Goal: Transaction & Acquisition: Book appointment/travel/reservation

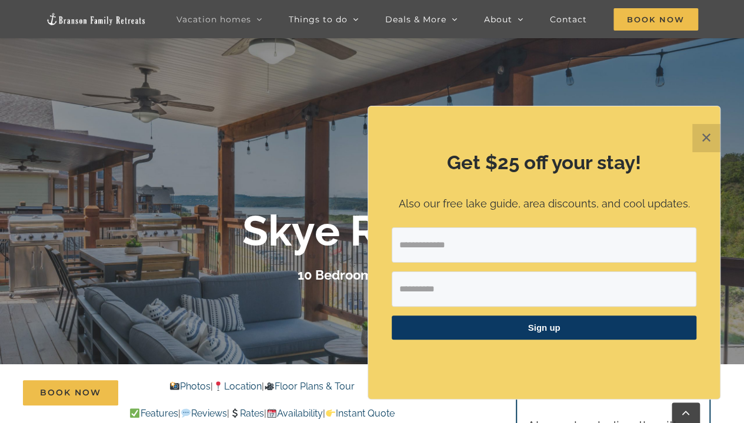
scroll to position [91, 0]
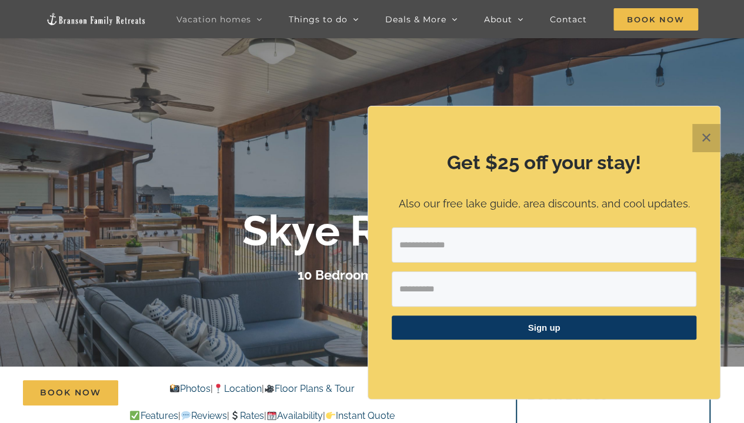
click at [707, 140] on button "✕" at bounding box center [706, 138] width 28 height 28
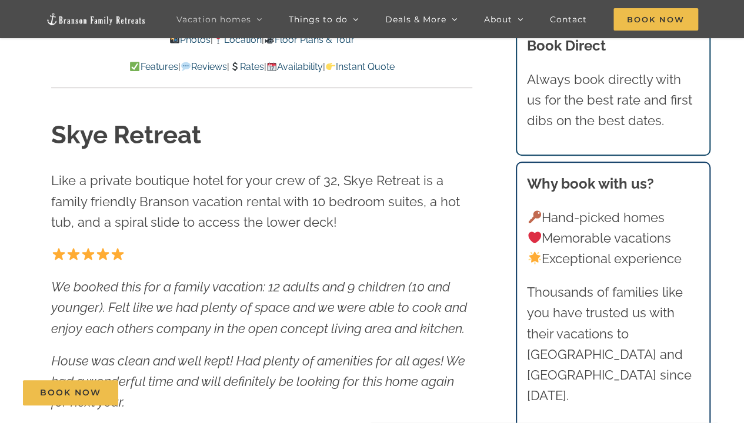
scroll to position [0, 0]
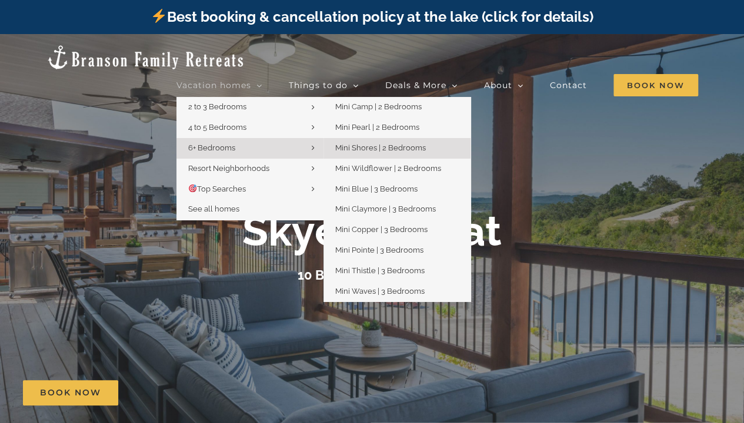
click at [371, 143] on span "Mini Shores | 2 Bedrooms" at bounding box center [380, 147] width 91 height 9
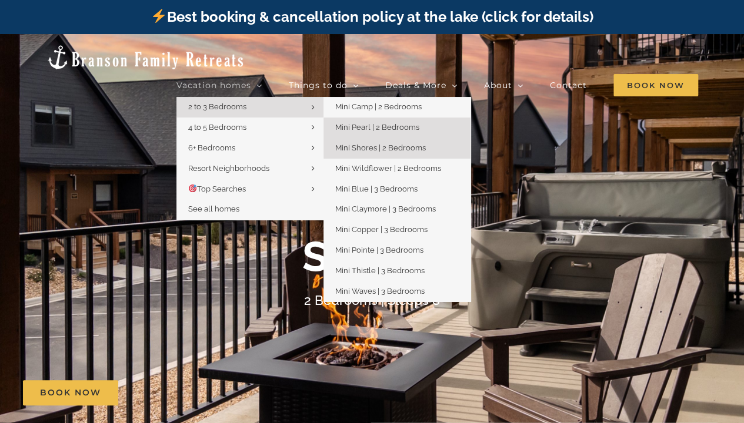
click at [374, 123] on span "Mini Pearl | 2 Bedrooms" at bounding box center [377, 127] width 84 height 9
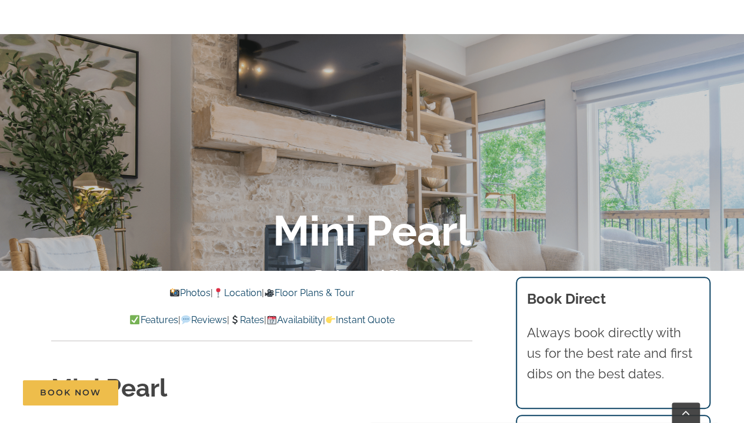
scroll to position [189, 0]
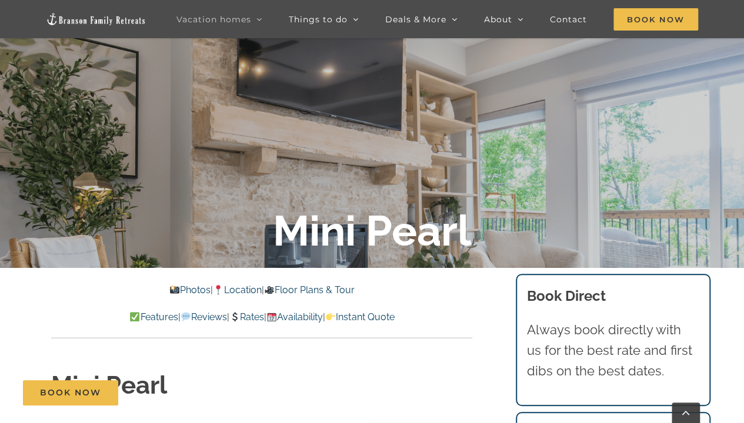
click at [175, 288] on link "Photos" at bounding box center [189, 290] width 41 height 11
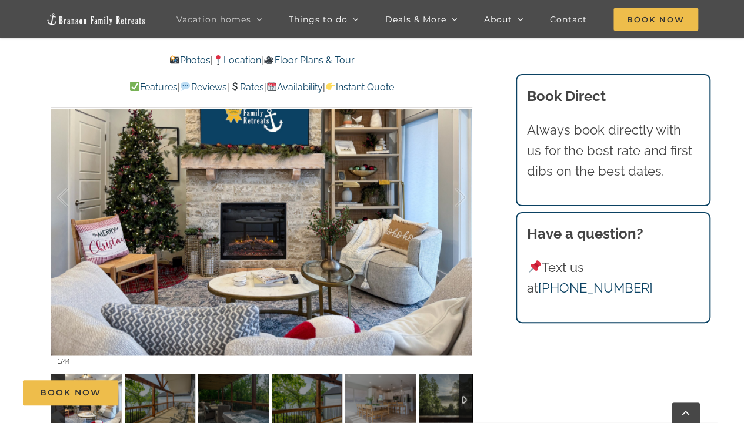
scroll to position [780, 0]
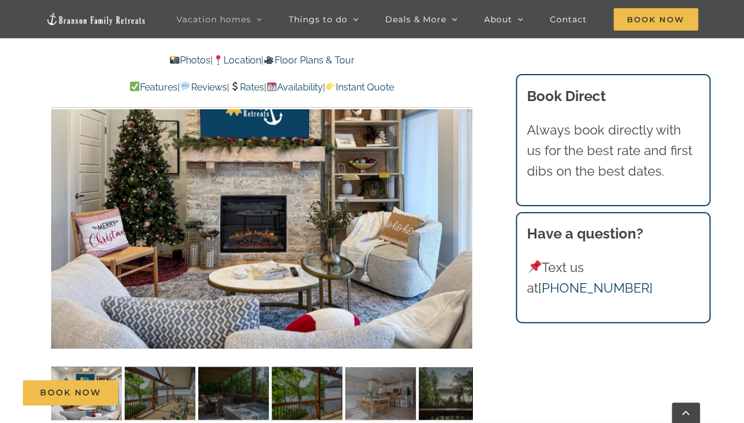
click at [153, 396] on div "Book Now" at bounding box center [380, 392] width 715 height 25
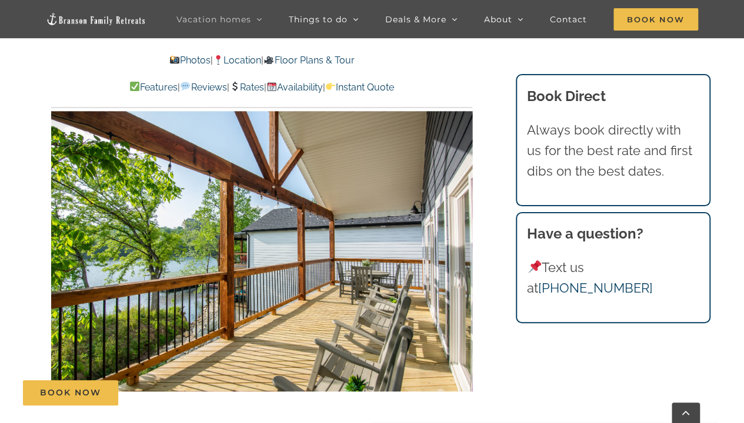
scroll to position [719, 0]
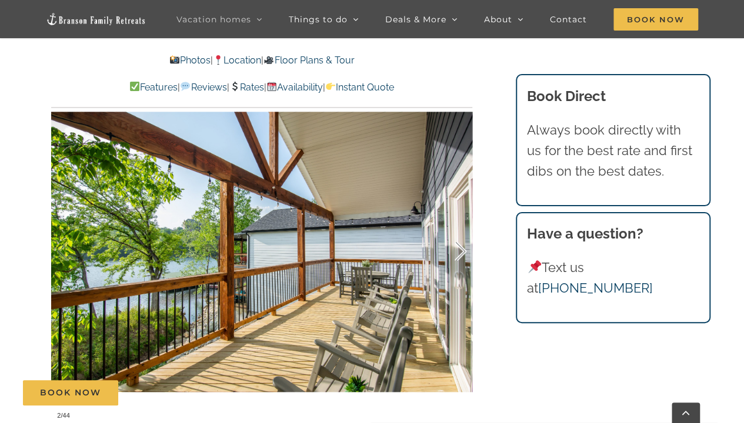
click at [463, 249] on div at bounding box center [448, 251] width 36 height 73
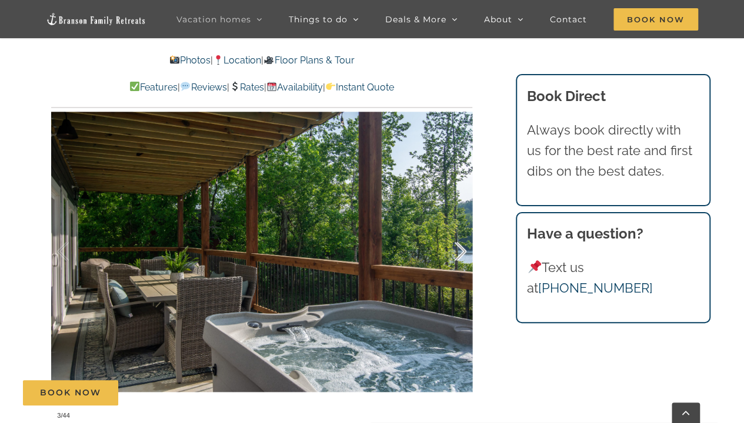
click at [460, 250] on div at bounding box center [448, 251] width 36 height 73
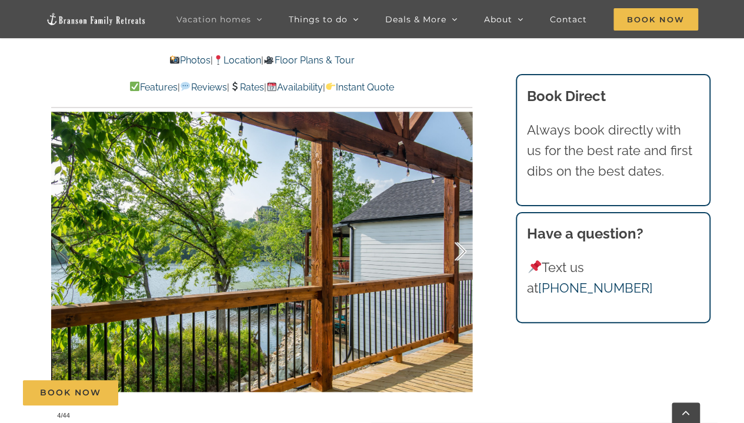
click at [460, 249] on div at bounding box center [448, 251] width 36 height 73
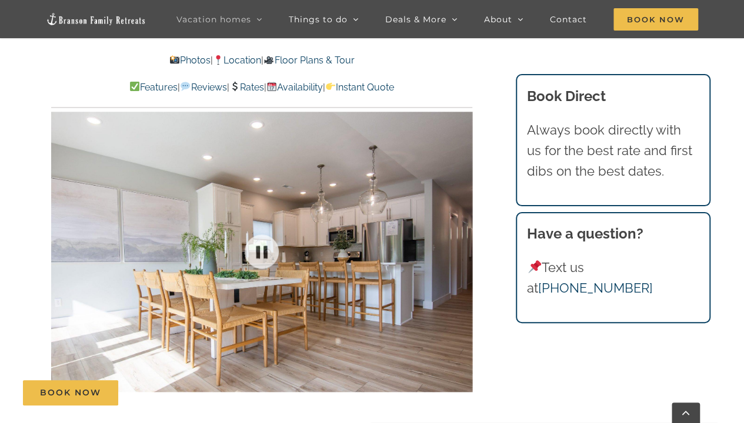
click at [460, 248] on div at bounding box center [261, 252] width 421 height 346
click at [460, 248] on div at bounding box center [448, 251] width 36 height 73
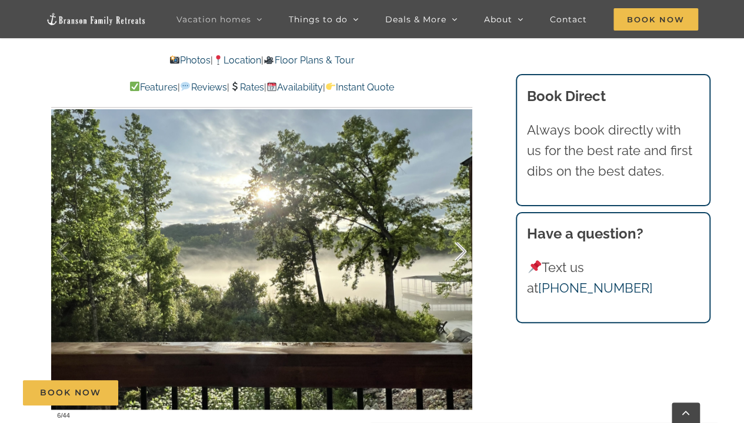
click at [460, 248] on div at bounding box center [448, 251] width 36 height 73
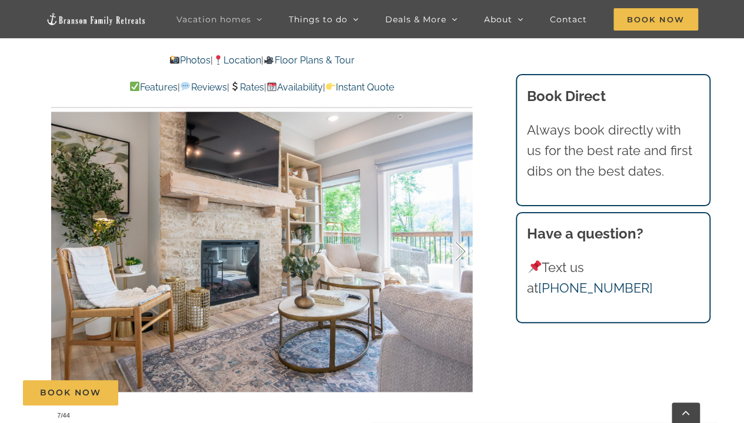
click at [462, 250] on div at bounding box center [448, 251] width 36 height 73
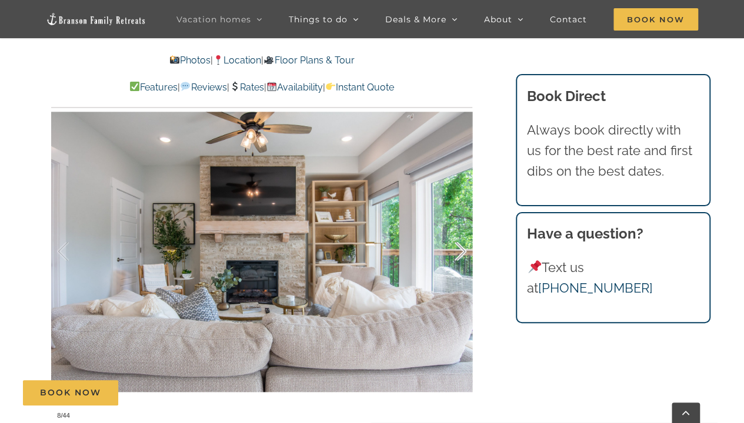
click at [460, 253] on div at bounding box center [448, 251] width 36 height 73
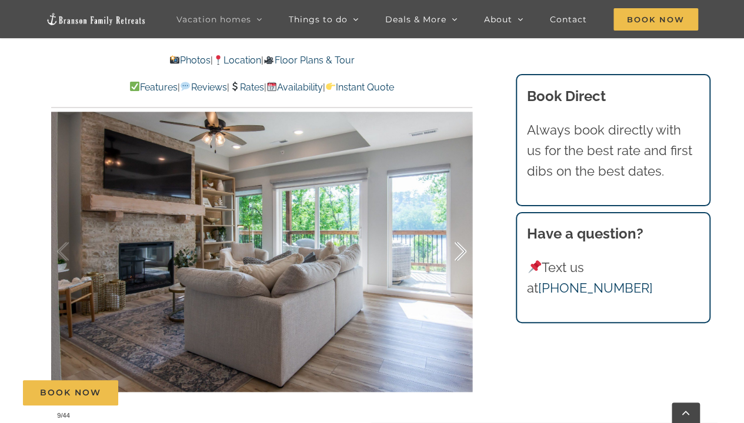
click at [463, 251] on div at bounding box center [448, 251] width 36 height 73
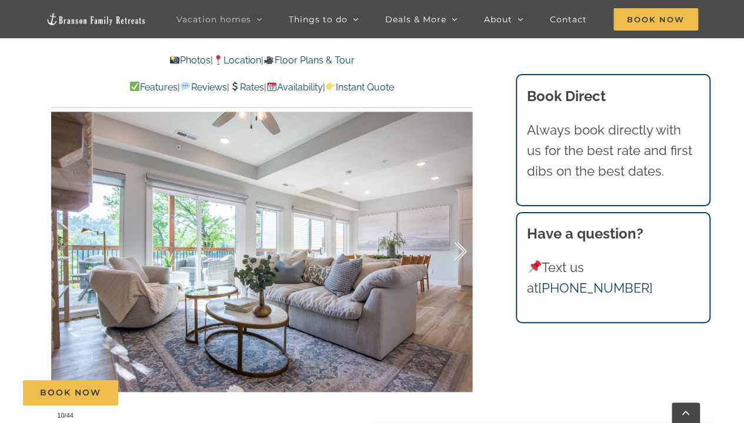
click at [463, 251] on div at bounding box center [448, 251] width 36 height 73
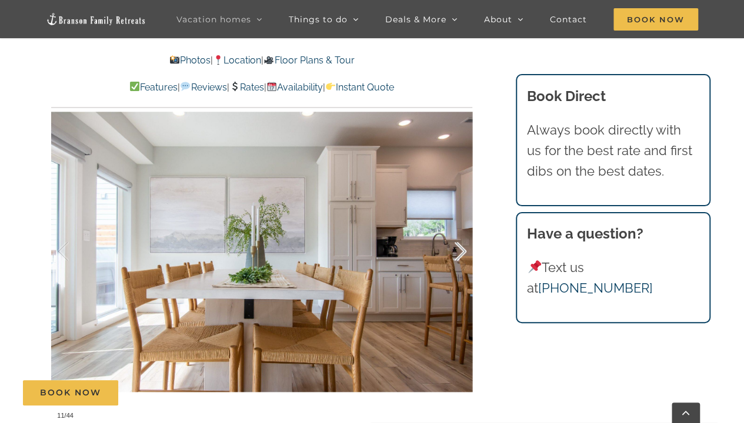
click at [463, 250] on div at bounding box center [448, 251] width 36 height 73
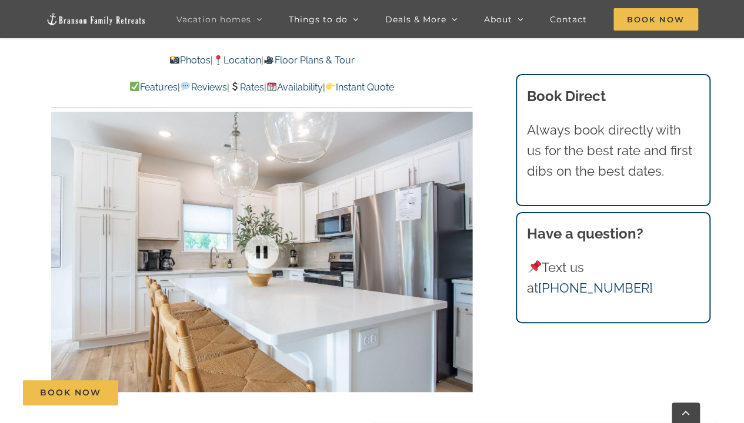
click at [463, 250] on div at bounding box center [261, 252] width 421 height 346
click at [463, 250] on div at bounding box center [448, 251] width 36 height 73
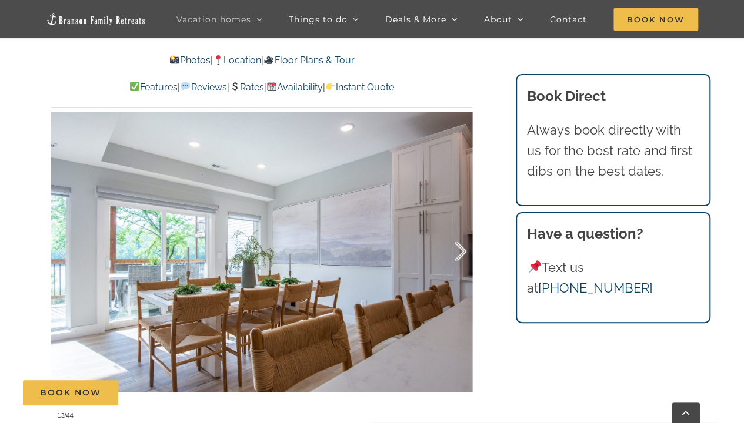
click at [463, 250] on div at bounding box center [448, 251] width 36 height 73
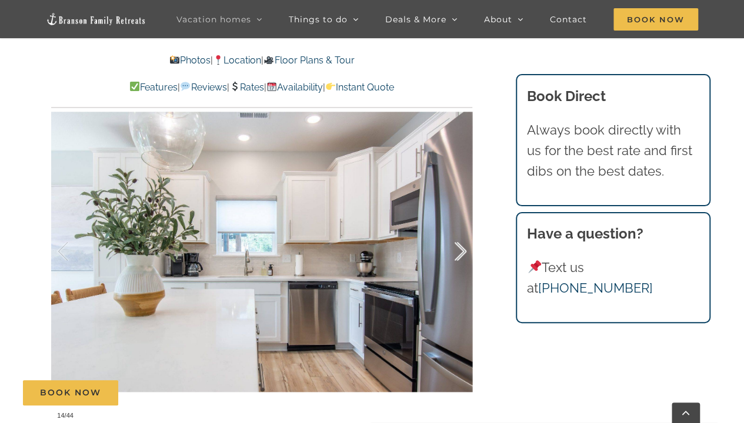
click at [463, 250] on div at bounding box center [448, 251] width 36 height 73
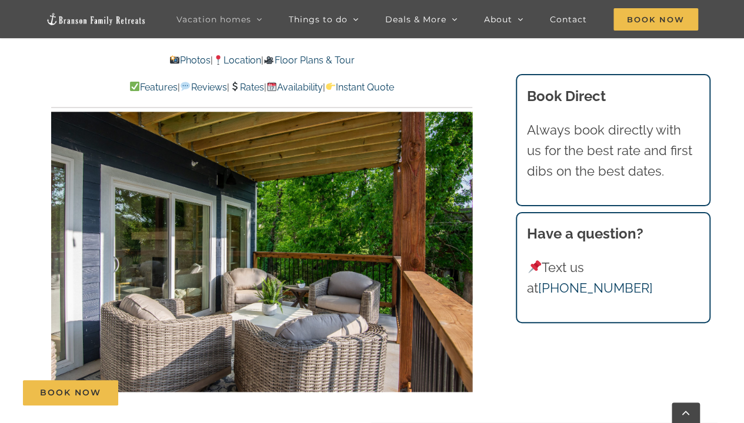
click at [463, 250] on div "15 / 44" at bounding box center [261, 252] width 421 height 346
click at [463, 250] on div at bounding box center [448, 251] width 36 height 73
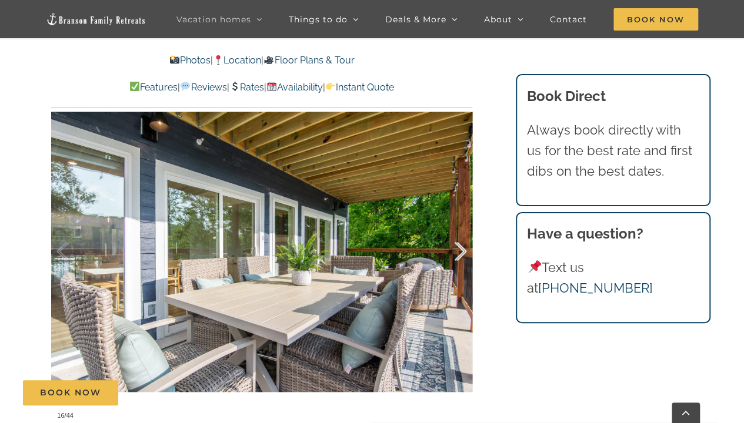
click at [463, 250] on div at bounding box center [448, 251] width 36 height 73
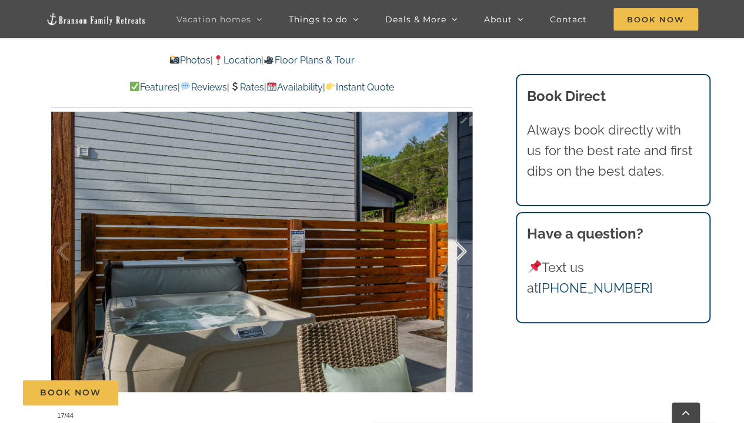
click at [462, 252] on div at bounding box center [448, 251] width 36 height 73
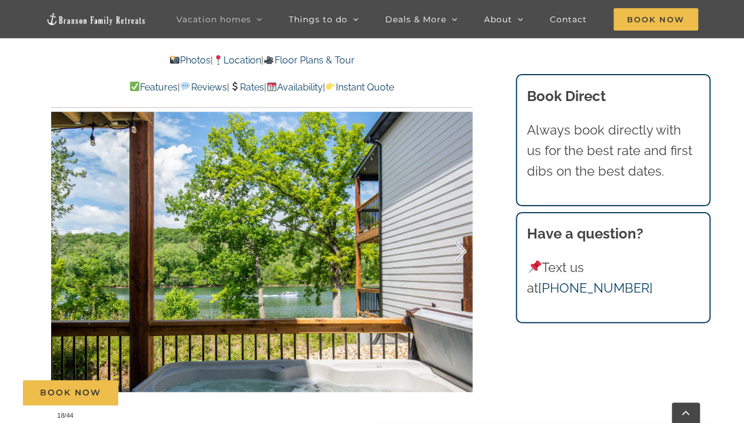
click at [460, 250] on div at bounding box center [448, 251] width 36 height 73
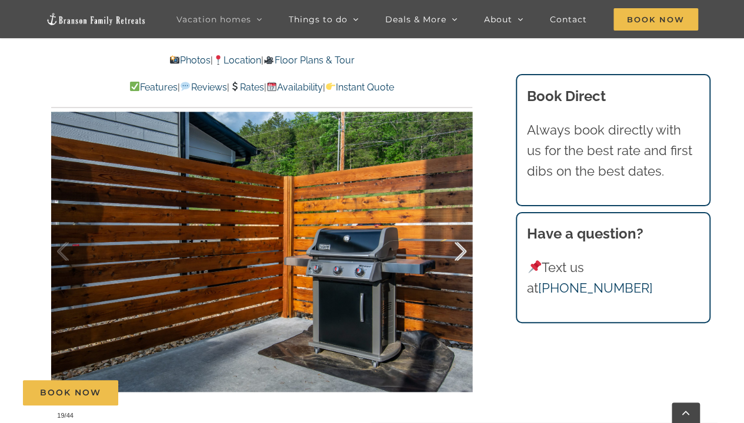
click at [460, 250] on div at bounding box center [448, 251] width 36 height 73
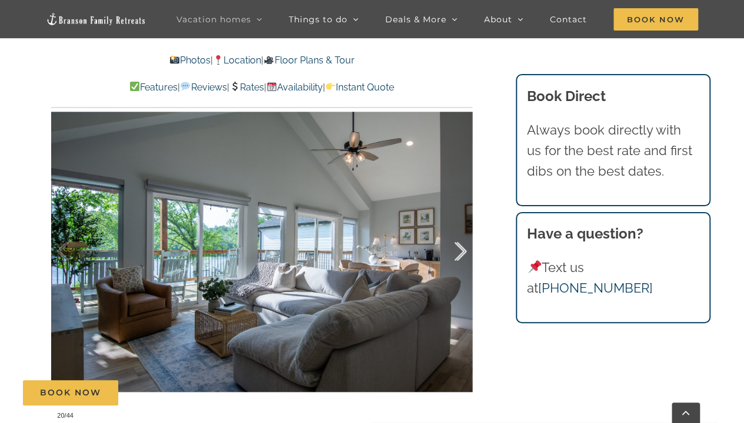
click at [458, 252] on div at bounding box center [448, 251] width 36 height 73
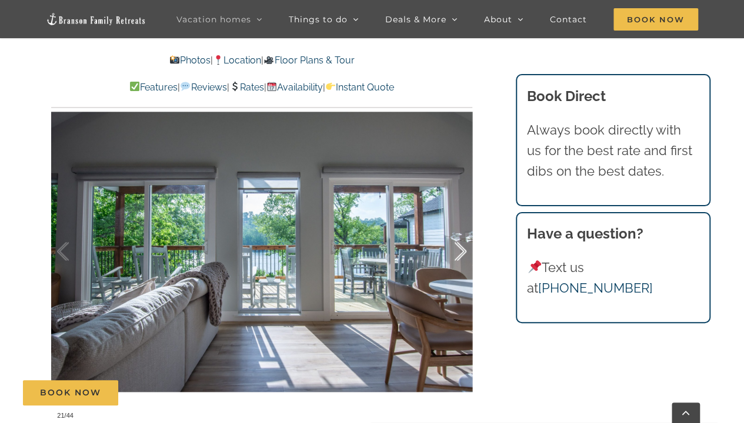
click at [458, 252] on div at bounding box center [448, 251] width 36 height 73
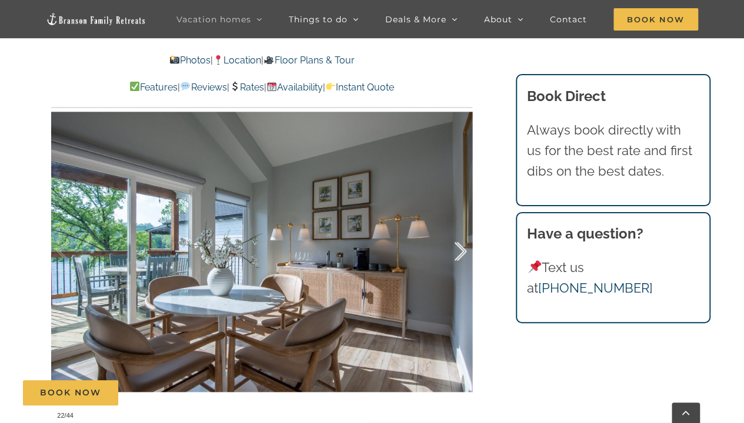
click at [461, 250] on div at bounding box center [448, 251] width 36 height 73
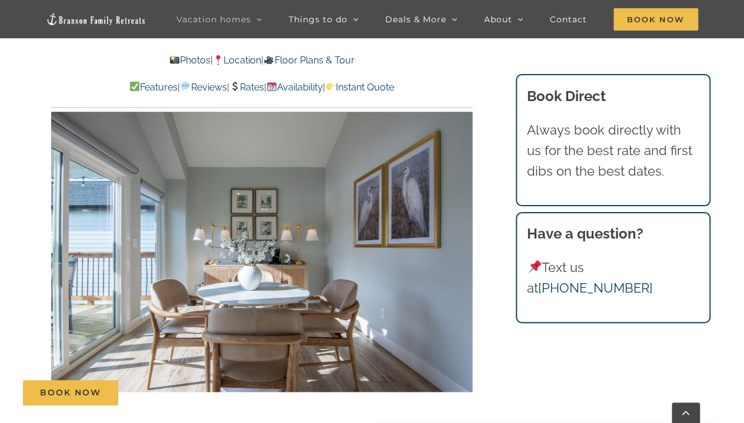
click at [461, 250] on div "23 / 44" at bounding box center [261, 252] width 421 height 346
click at [461, 250] on div at bounding box center [448, 251] width 36 height 73
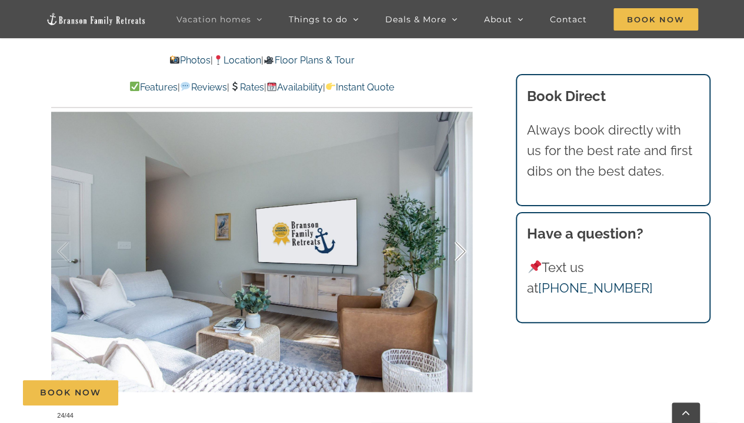
click at [460, 252] on div at bounding box center [448, 251] width 36 height 73
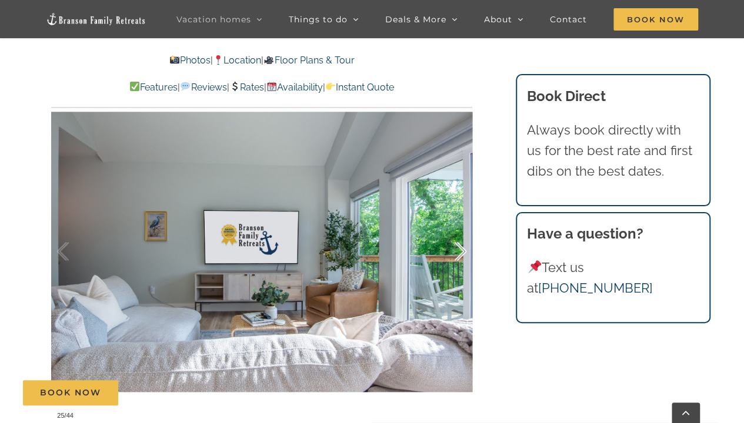
click at [460, 252] on div at bounding box center [448, 251] width 36 height 73
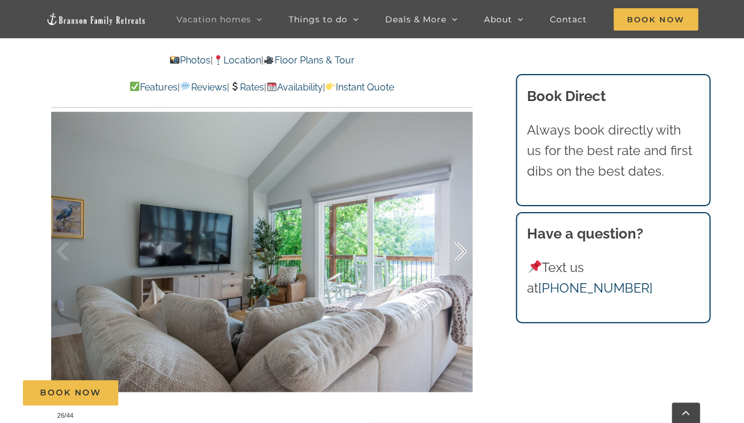
click at [460, 252] on div at bounding box center [448, 251] width 36 height 73
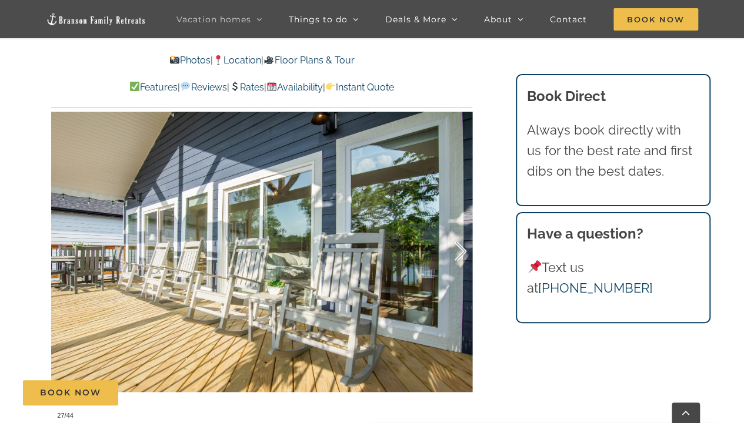
click at [462, 245] on div at bounding box center [448, 251] width 36 height 73
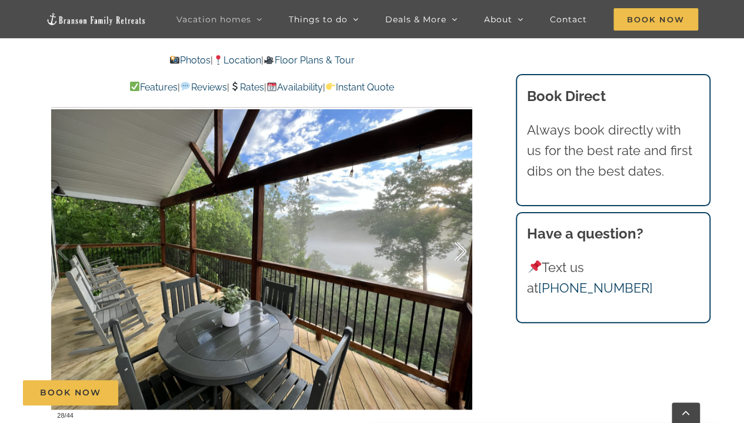
click at [462, 245] on div at bounding box center [448, 251] width 36 height 73
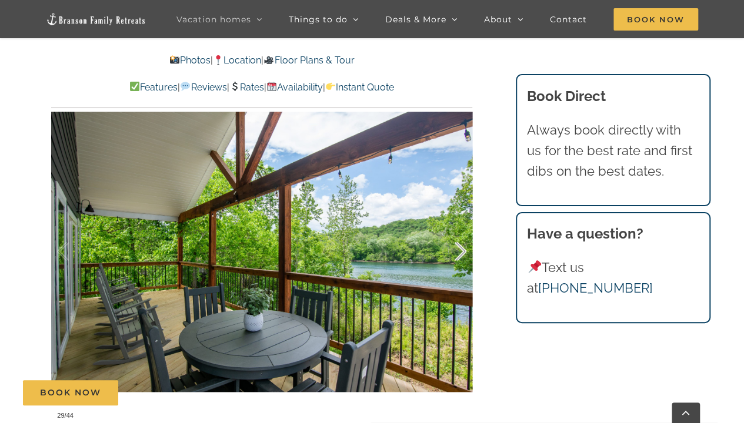
click at [459, 249] on div at bounding box center [448, 251] width 36 height 73
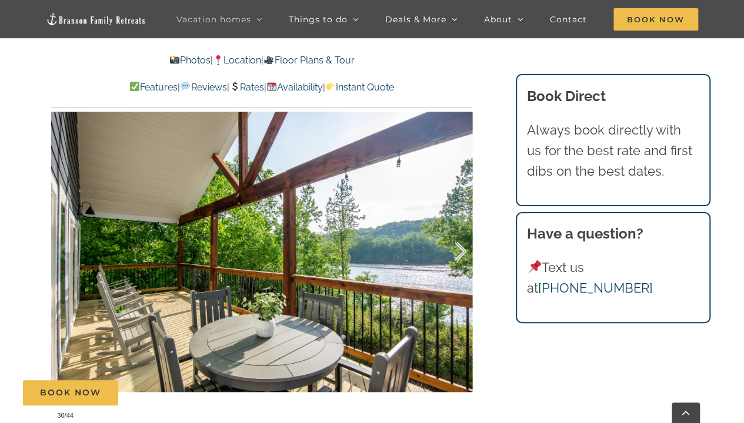
click at [459, 249] on div at bounding box center [448, 251] width 36 height 73
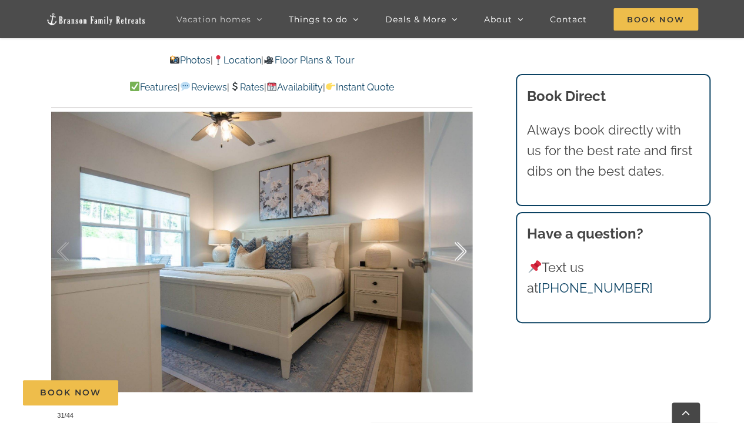
click at [460, 254] on div at bounding box center [448, 251] width 36 height 73
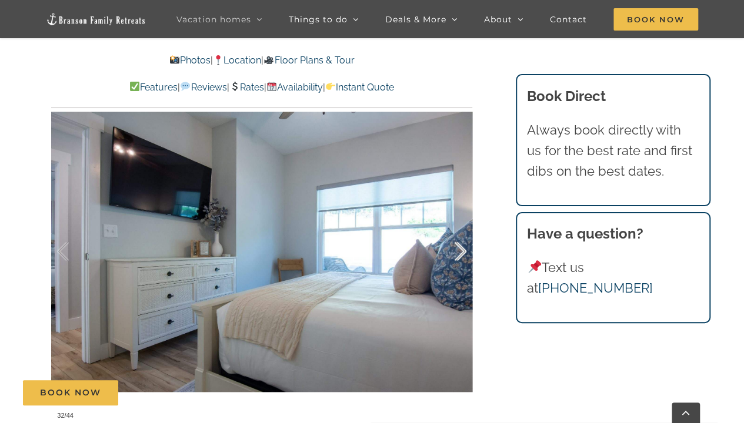
click at [460, 254] on div at bounding box center [448, 251] width 36 height 73
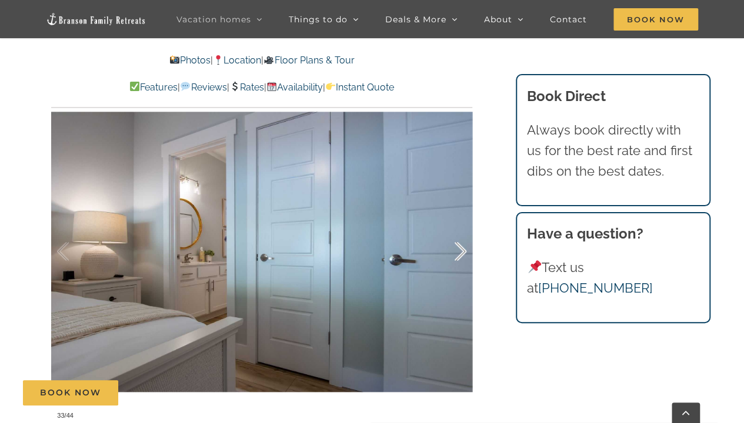
click at [460, 254] on div at bounding box center [448, 251] width 36 height 73
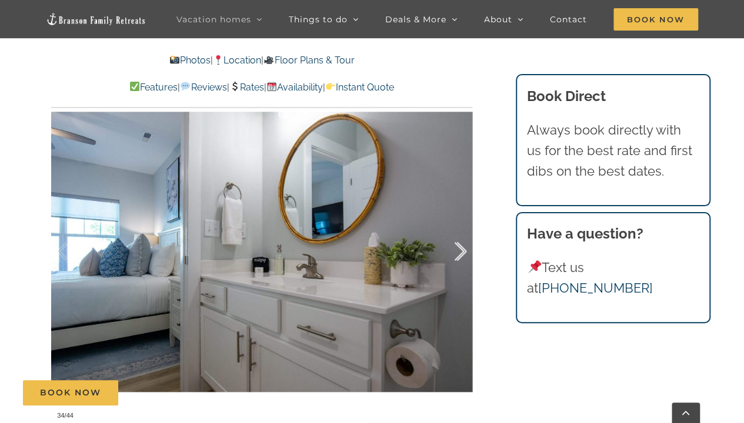
click at [460, 254] on div at bounding box center [448, 251] width 36 height 73
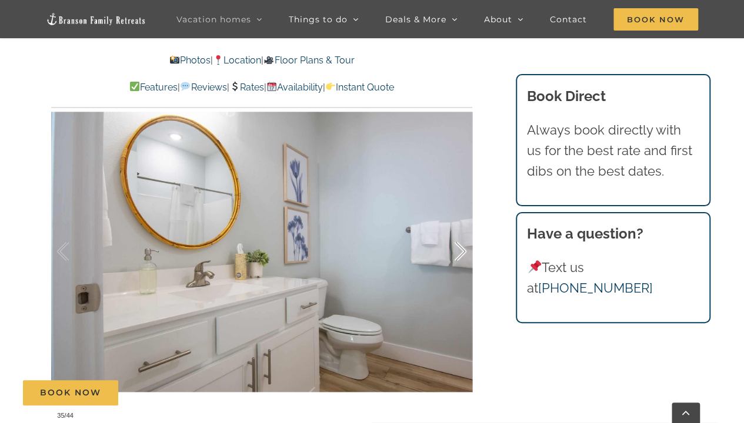
click at [460, 254] on div at bounding box center [448, 251] width 36 height 73
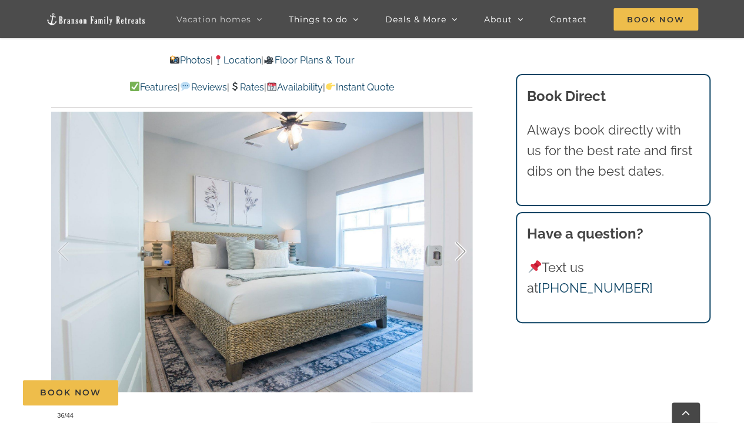
click at [460, 254] on div at bounding box center [448, 251] width 36 height 73
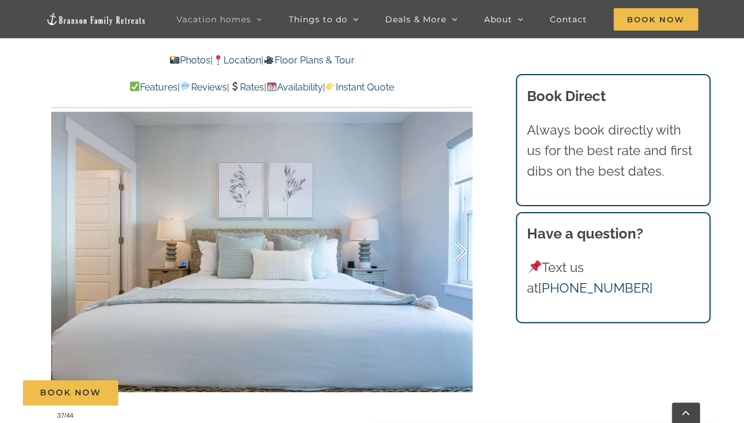
click at [460, 254] on div at bounding box center [448, 251] width 36 height 73
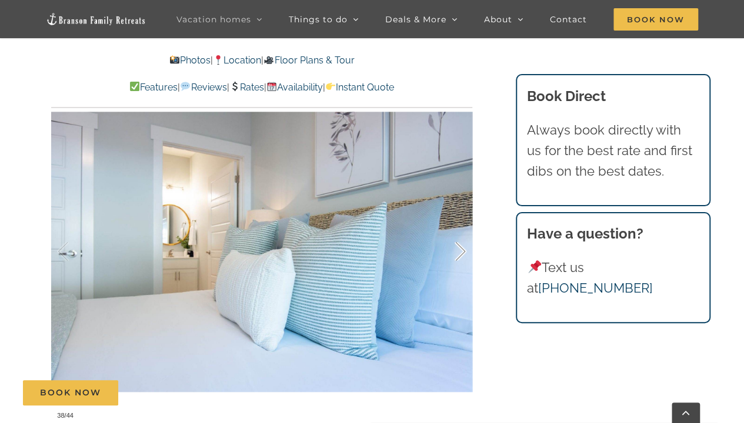
click at [460, 254] on div at bounding box center [448, 251] width 36 height 73
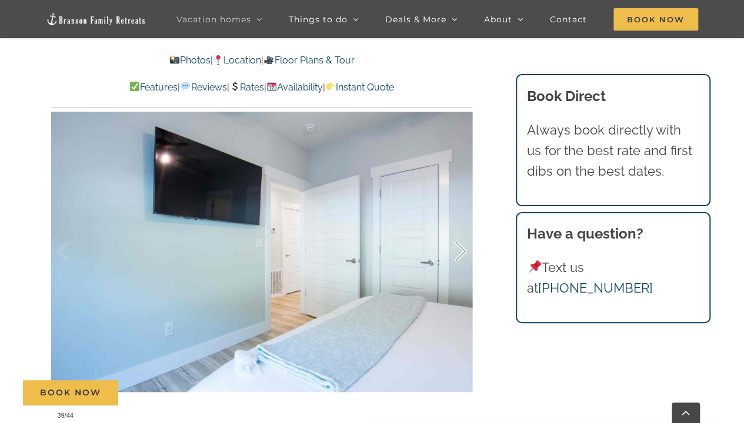
click at [460, 254] on div at bounding box center [448, 251] width 36 height 73
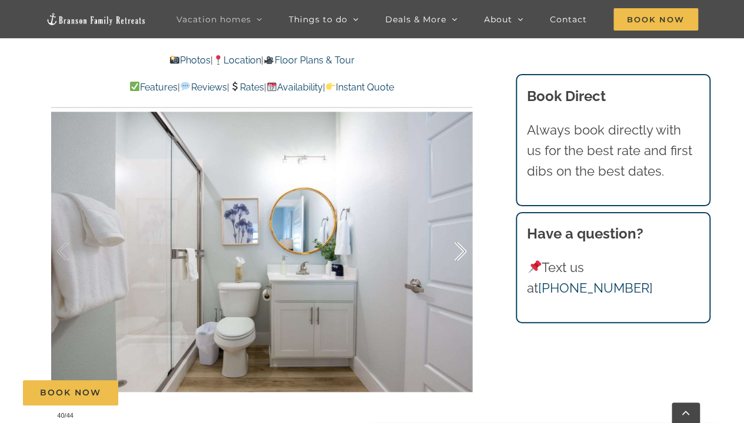
click at [460, 254] on div at bounding box center [448, 251] width 36 height 73
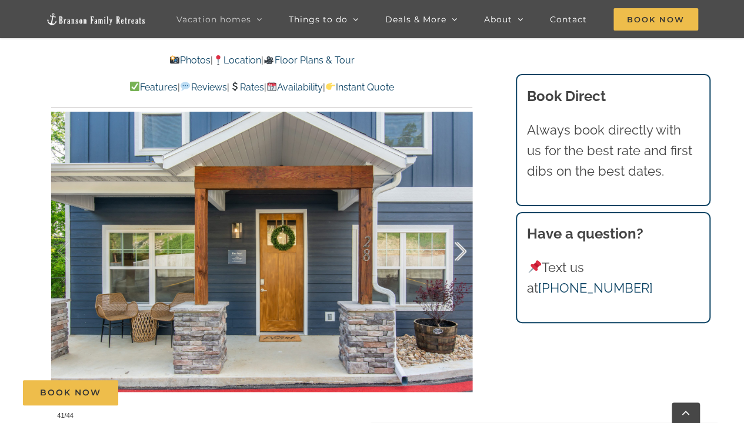
click at [458, 248] on div at bounding box center [448, 251] width 36 height 73
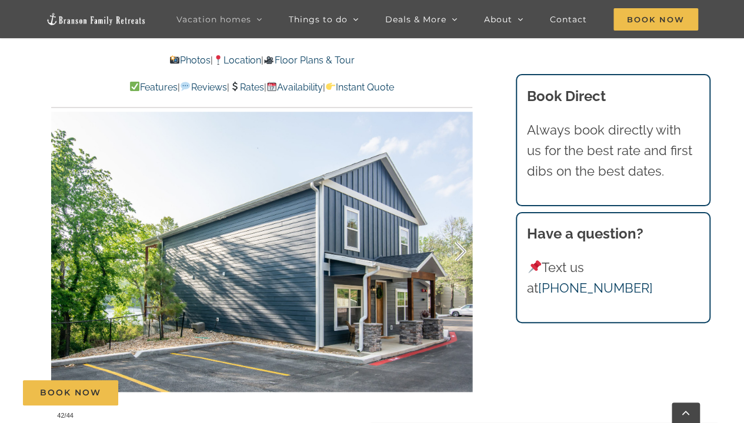
click at [460, 247] on div at bounding box center [448, 251] width 36 height 73
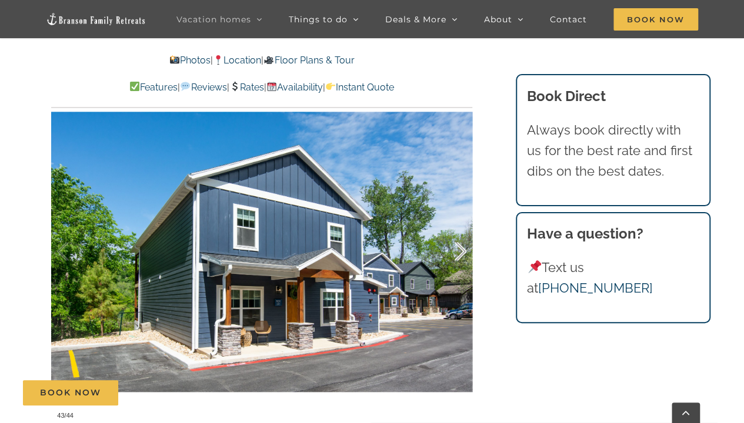
click at [457, 251] on div at bounding box center [448, 251] width 36 height 73
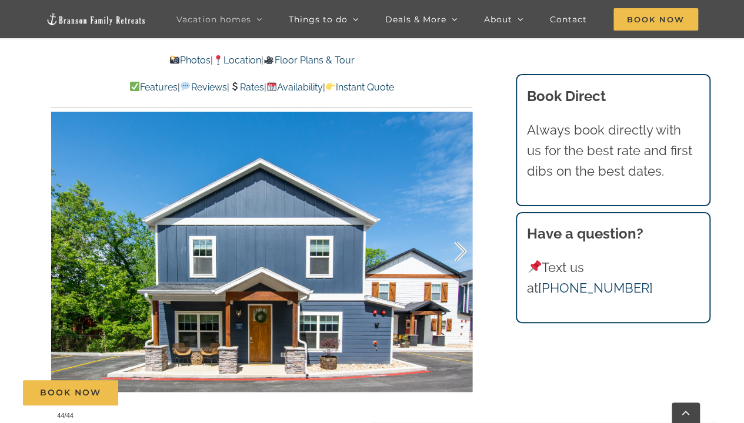
click at [459, 247] on div at bounding box center [448, 251] width 36 height 73
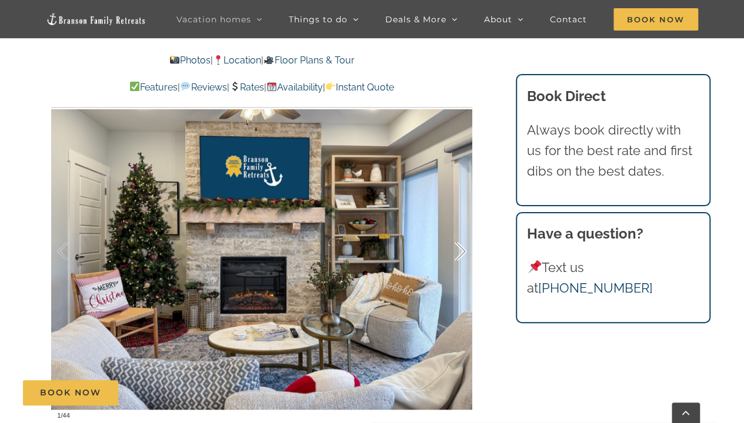
click at [459, 247] on div at bounding box center [448, 251] width 36 height 73
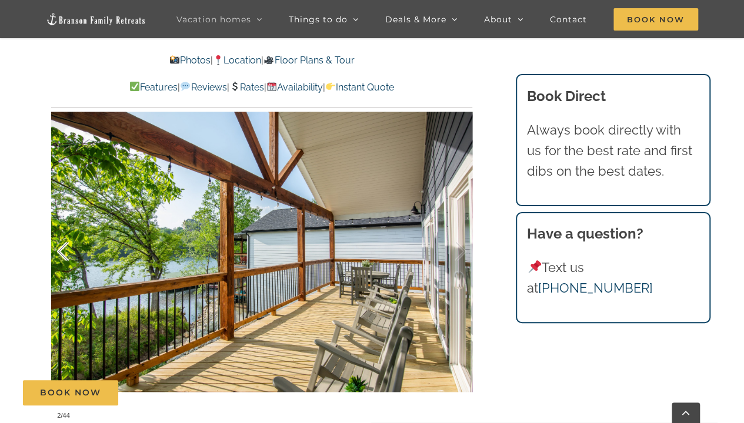
click at [66, 252] on div at bounding box center [75, 251] width 36 height 73
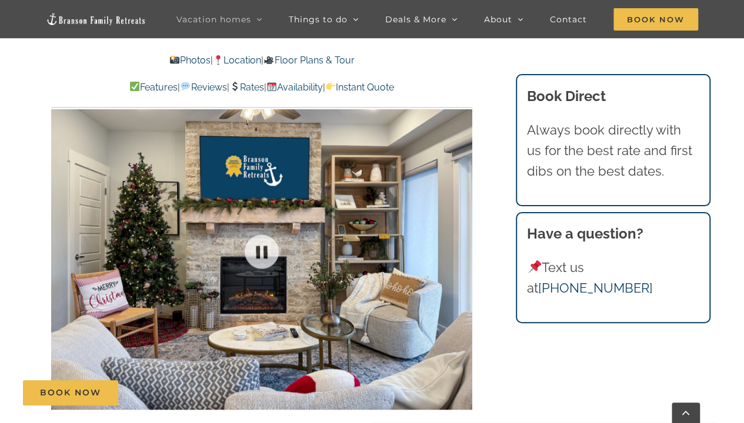
click at [457, 250] on div "1 / 44" at bounding box center [261, 252] width 421 height 346
click at [459, 250] on div at bounding box center [448, 251] width 36 height 73
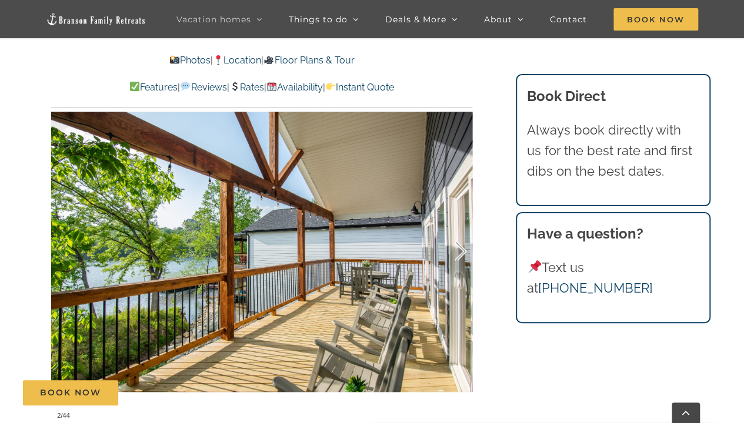
click at [459, 250] on div at bounding box center [448, 251] width 36 height 73
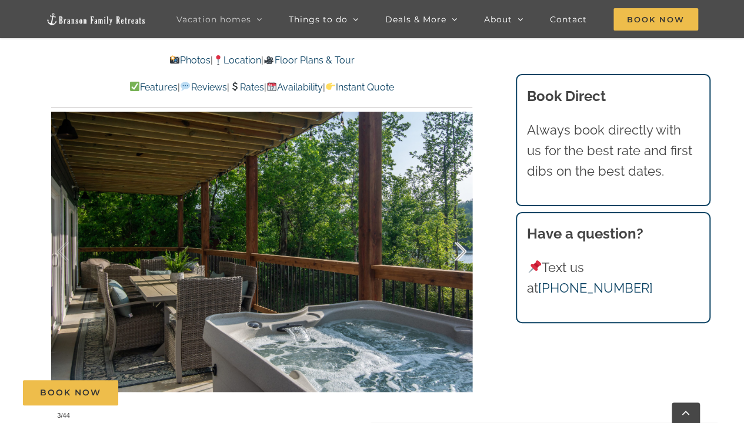
click at [459, 250] on div at bounding box center [448, 251] width 36 height 73
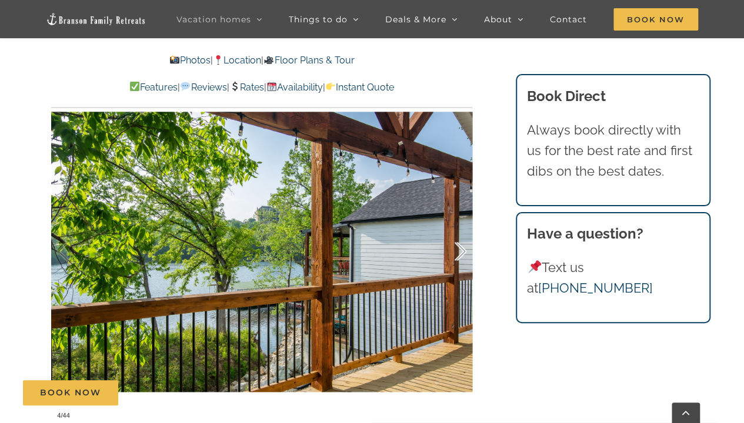
click at [459, 250] on div at bounding box center [448, 251] width 36 height 73
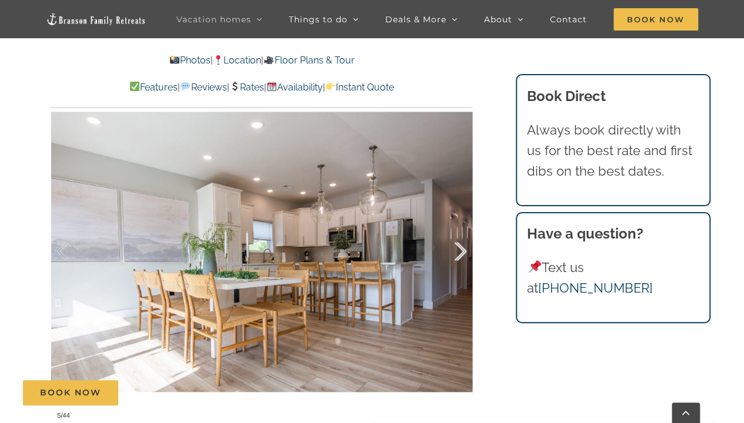
click at [459, 250] on div at bounding box center [448, 251] width 36 height 73
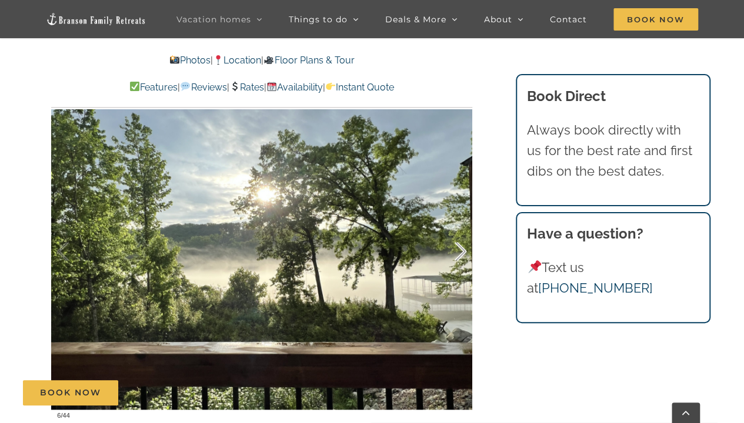
click at [459, 250] on div at bounding box center [448, 251] width 36 height 73
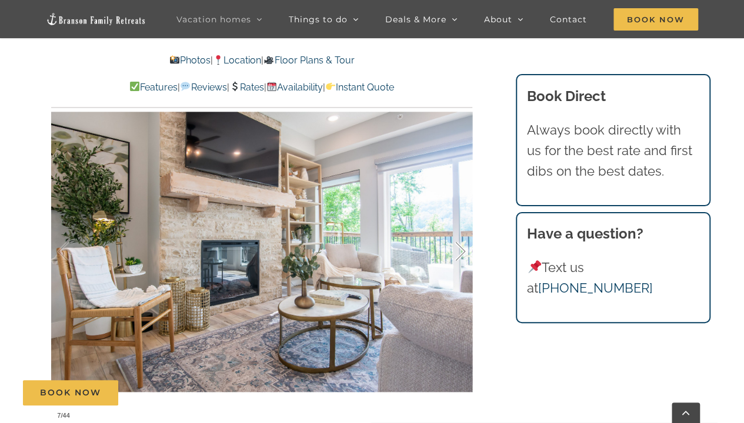
click at [462, 253] on div at bounding box center [448, 251] width 36 height 73
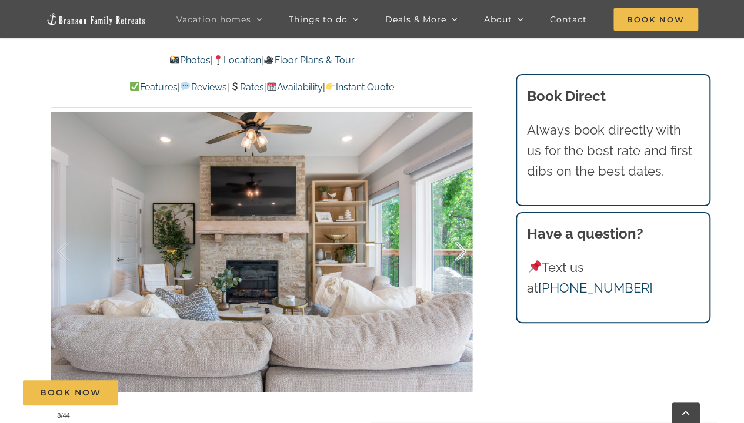
click at [462, 253] on div at bounding box center [448, 251] width 36 height 73
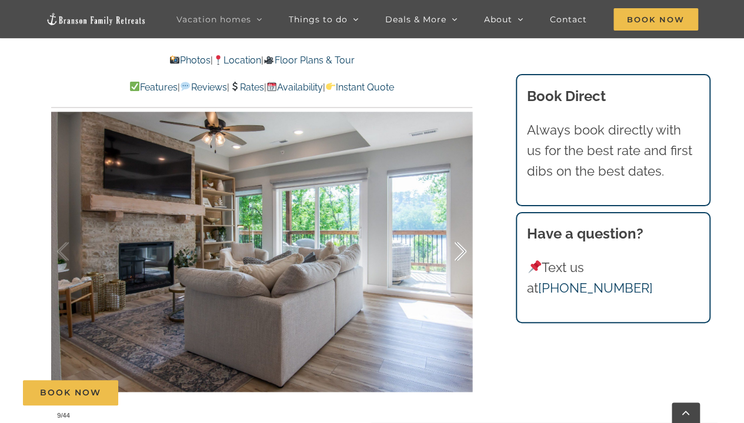
click at [462, 253] on div at bounding box center [448, 251] width 36 height 73
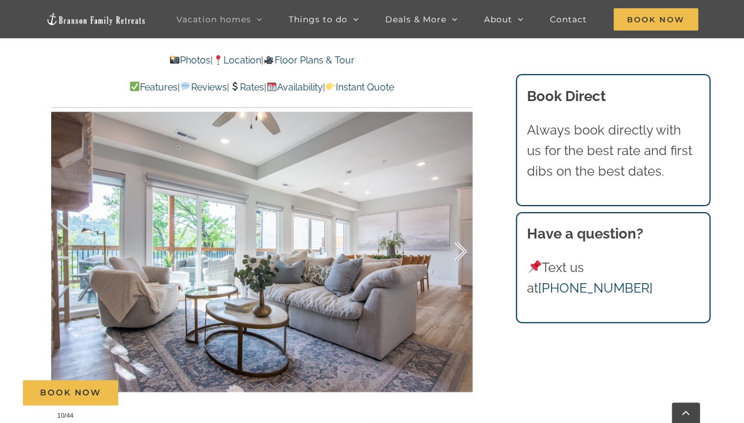
click at [461, 249] on div at bounding box center [448, 251] width 36 height 73
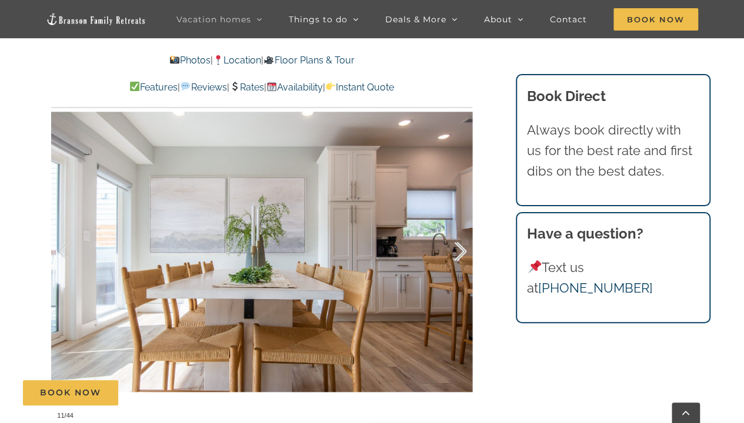
click at [461, 249] on div at bounding box center [448, 251] width 36 height 73
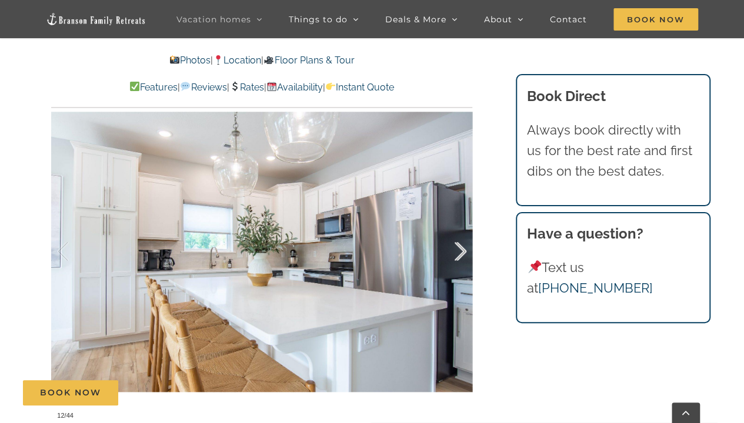
click at [461, 249] on div at bounding box center [448, 251] width 36 height 73
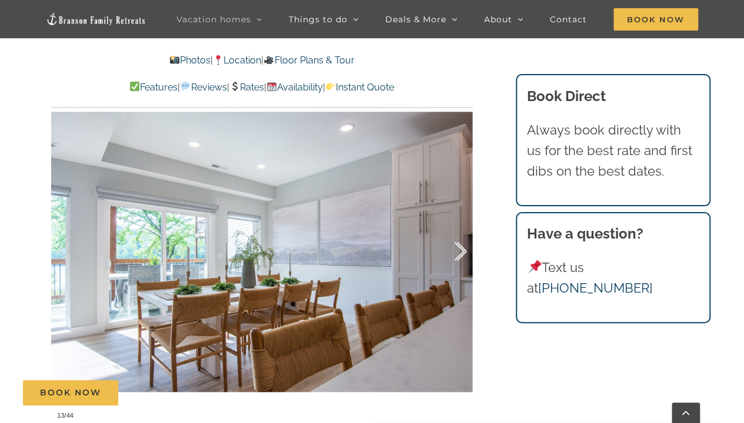
click at [461, 249] on div at bounding box center [448, 251] width 36 height 73
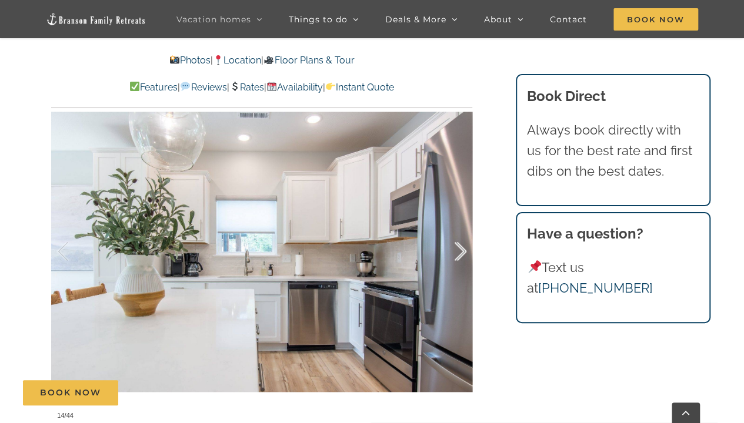
click at [461, 249] on div at bounding box center [448, 251] width 36 height 73
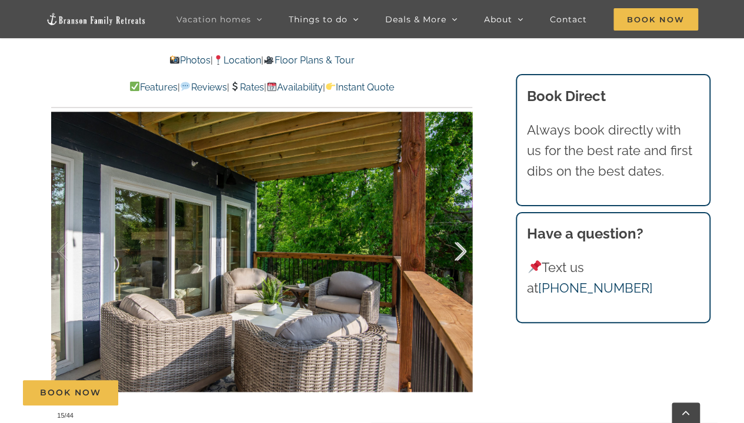
click at [461, 249] on div at bounding box center [448, 251] width 36 height 73
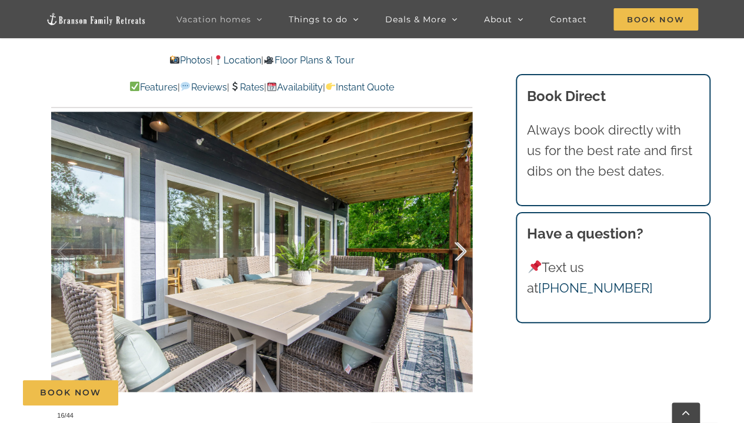
click at [461, 249] on div at bounding box center [448, 251] width 36 height 73
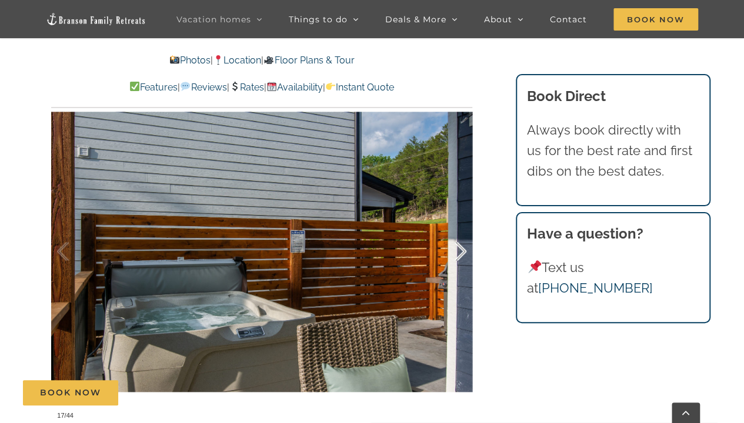
click at [460, 252] on div at bounding box center [448, 251] width 36 height 73
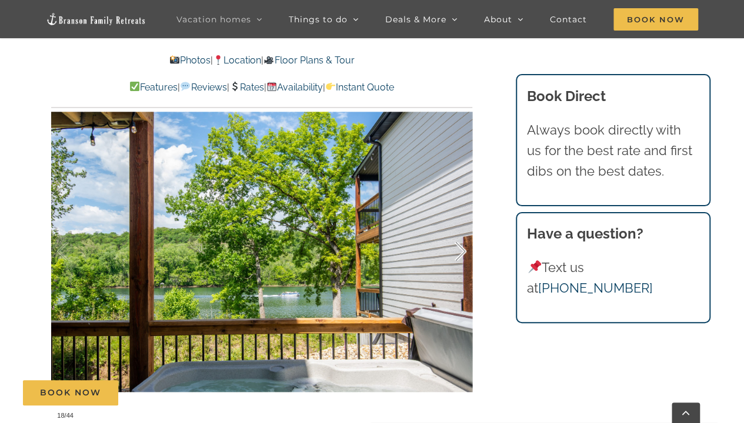
click at [460, 252] on div at bounding box center [448, 251] width 36 height 73
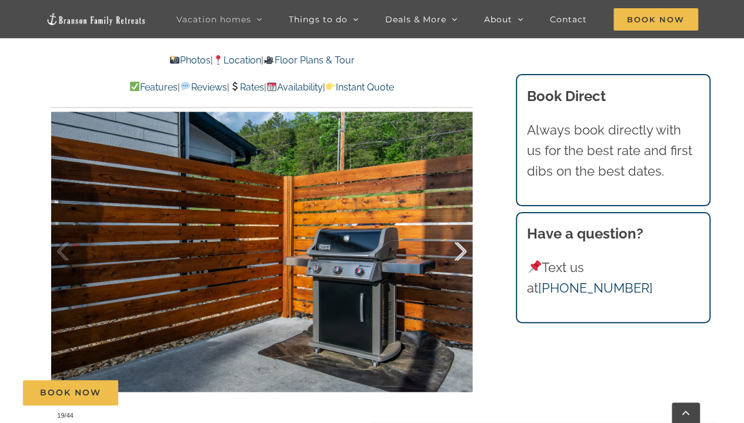
click at [460, 252] on div at bounding box center [448, 251] width 36 height 73
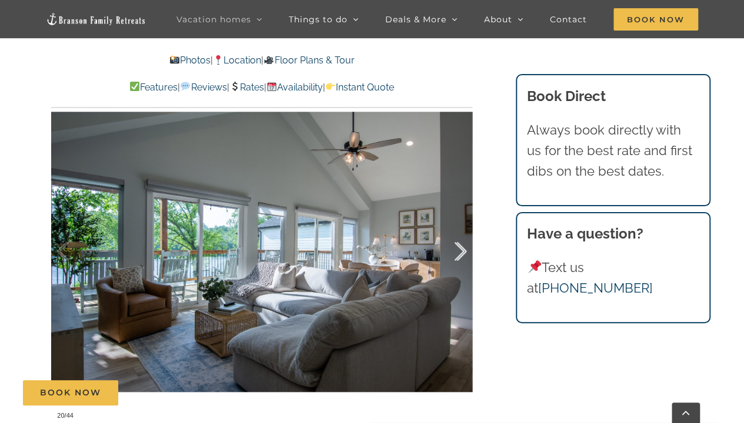
click at [461, 252] on div at bounding box center [448, 251] width 36 height 73
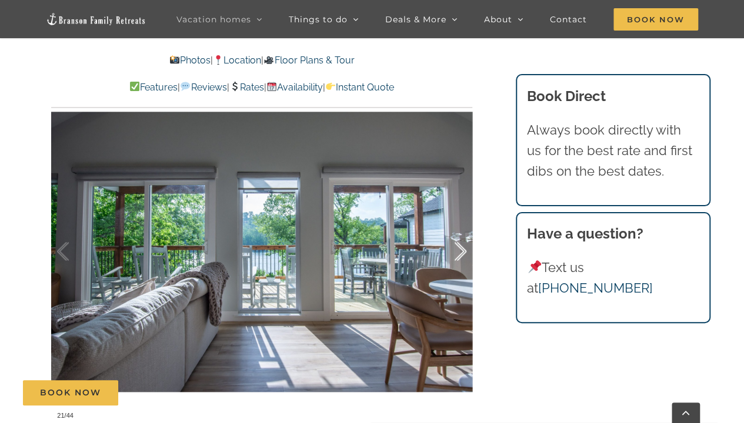
click at [459, 253] on div at bounding box center [448, 251] width 36 height 73
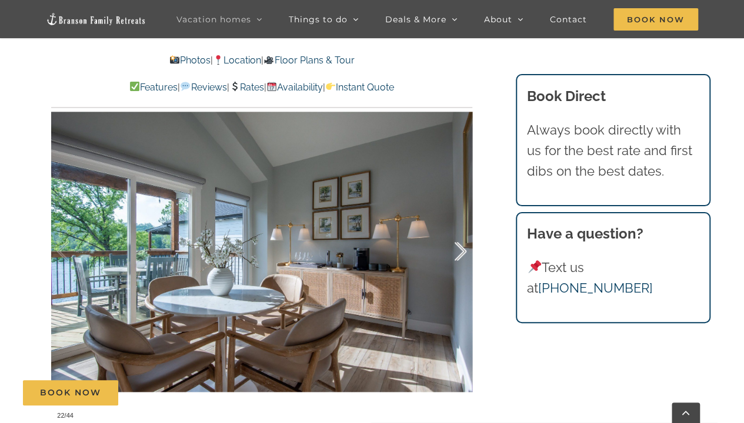
click at [459, 253] on div at bounding box center [448, 251] width 36 height 73
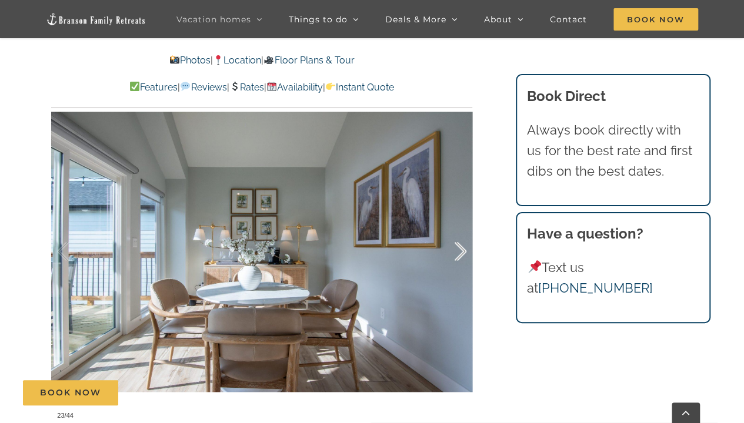
click at [459, 253] on div at bounding box center [448, 251] width 36 height 73
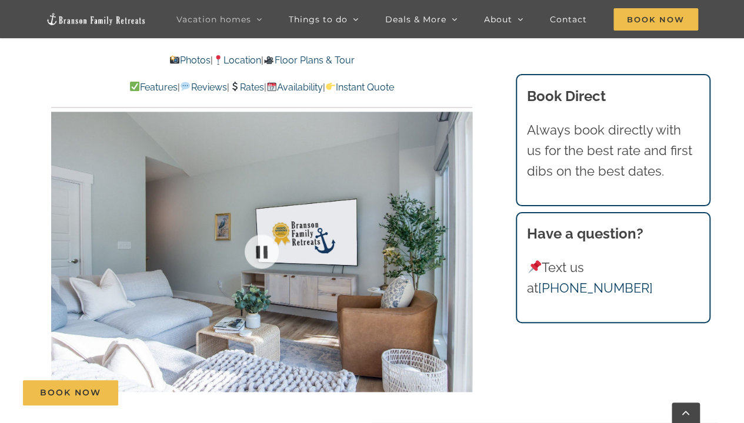
click at [459, 253] on div at bounding box center [261, 252] width 421 height 346
click at [461, 250] on div at bounding box center [448, 251] width 36 height 73
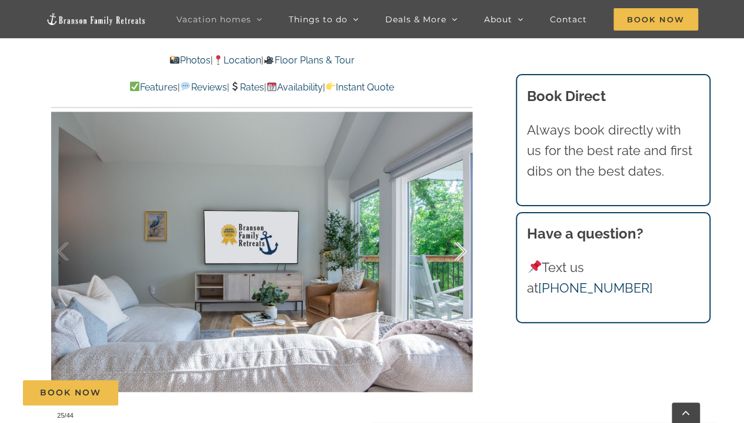
click at [461, 250] on div at bounding box center [448, 251] width 36 height 73
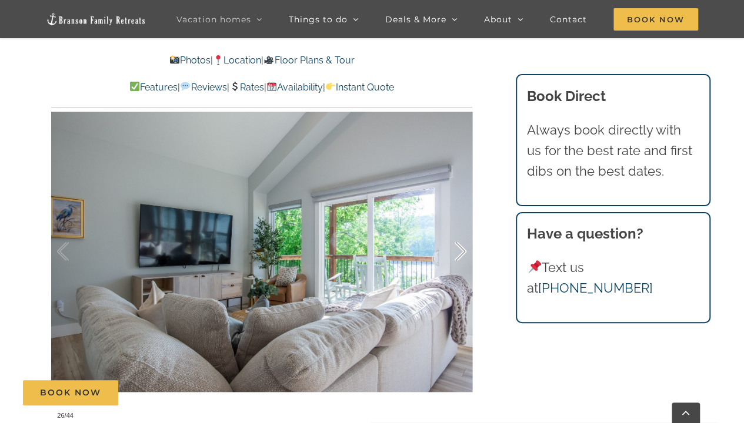
click at [461, 250] on div at bounding box center [448, 251] width 36 height 73
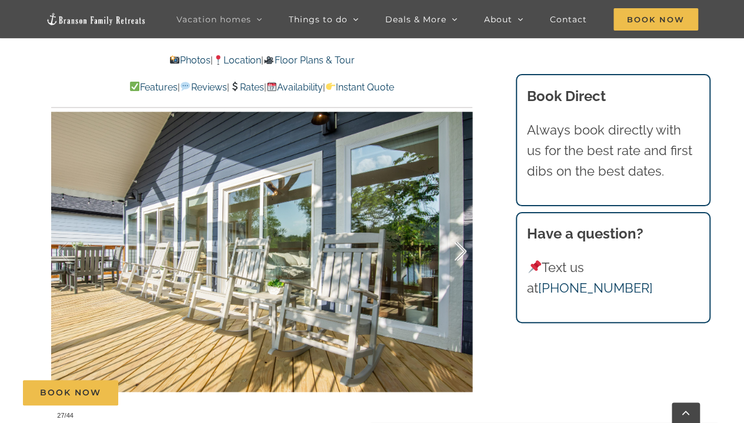
click at [461, 250] on div at bounding box center [448, 251] width 36 height 73
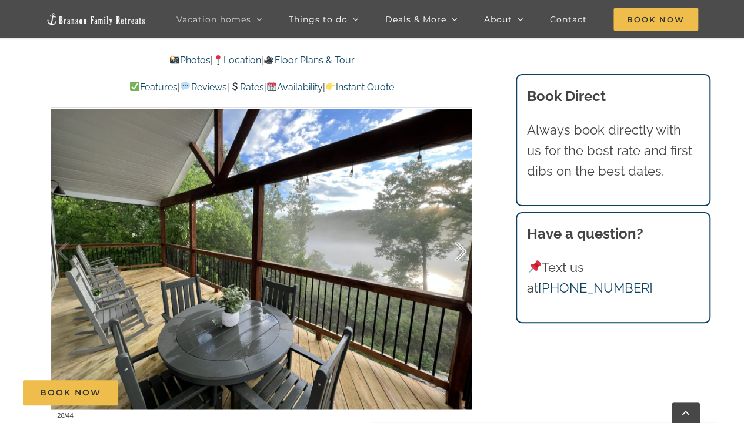
click at [461, 250] on div at bounding box center [448, 251] width 36 height 73
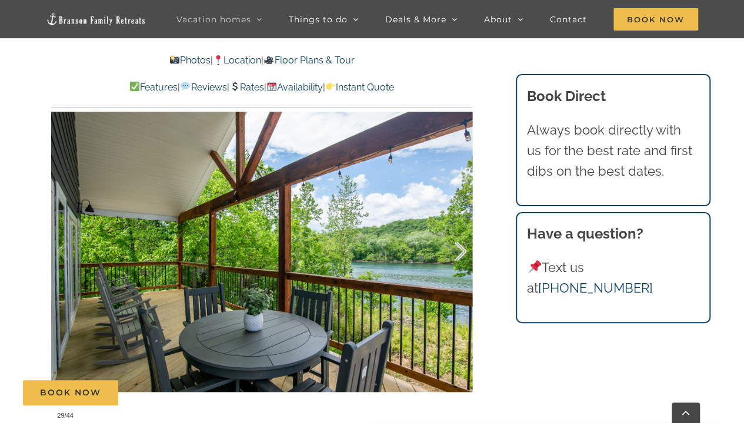
click at [461, 250] on div at bounding box center [448, 251] width 36 height 73
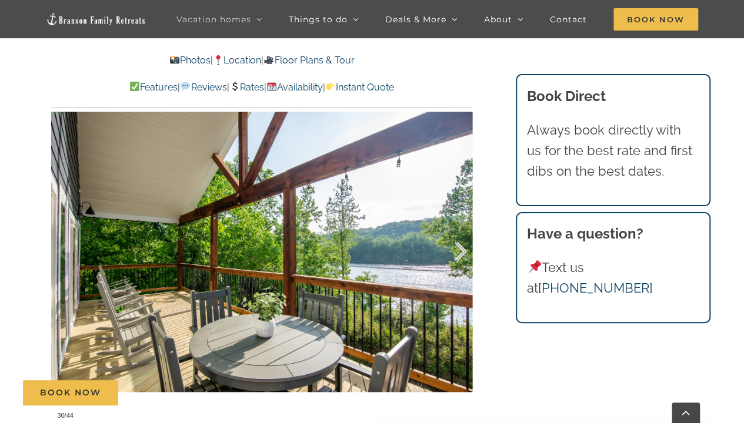
click at [461, 250] on div at bounding box center [448, 251] width 36 height 73
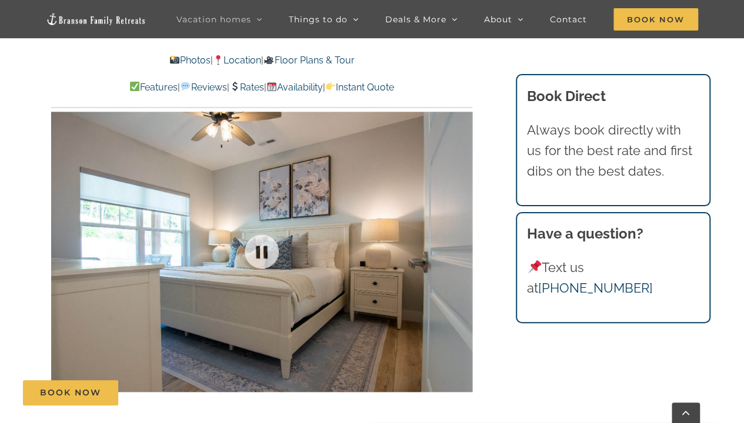
click at [461, 250] on div at bounding box center [261, 252] width 421 height 346
click at [461, 250] on div at bounding box center [448, 251] width 36 height 73
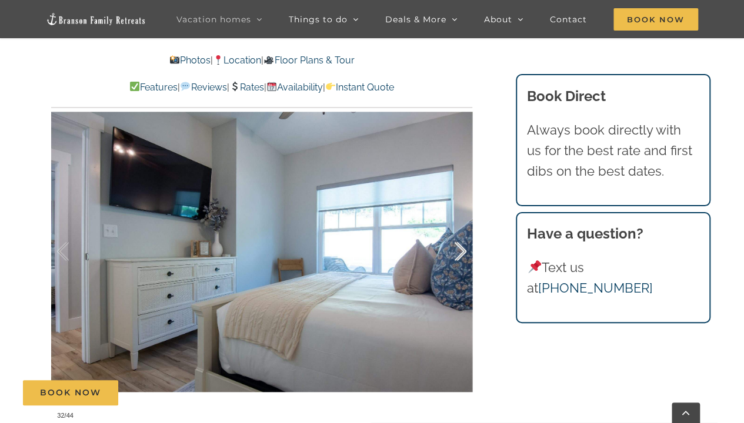
click at [461, 250] on div at bounding box center [448, 251] width 36 height 73
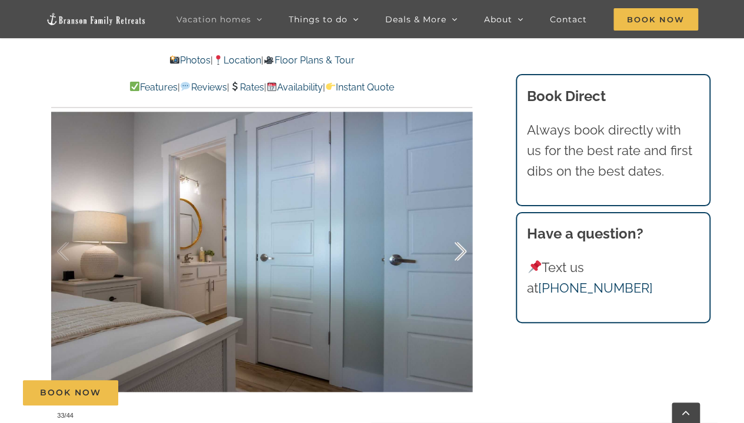
click at [461, 250] on div at bounding box center [448, 251] width 36 height 73
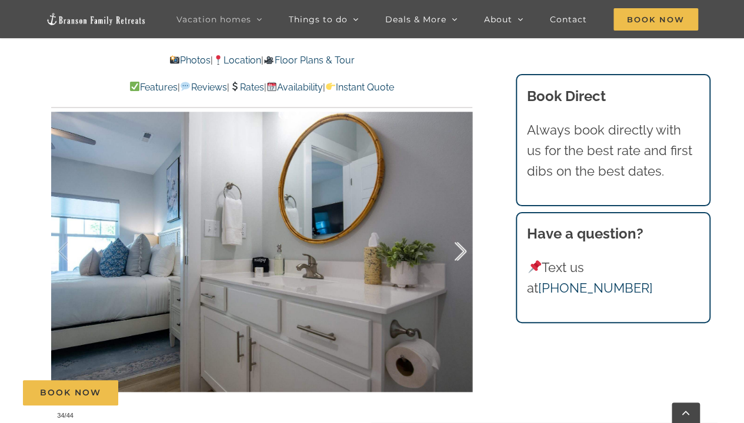
click at [461, 250] on div at bounding box center [448, 251] width 36 height 73
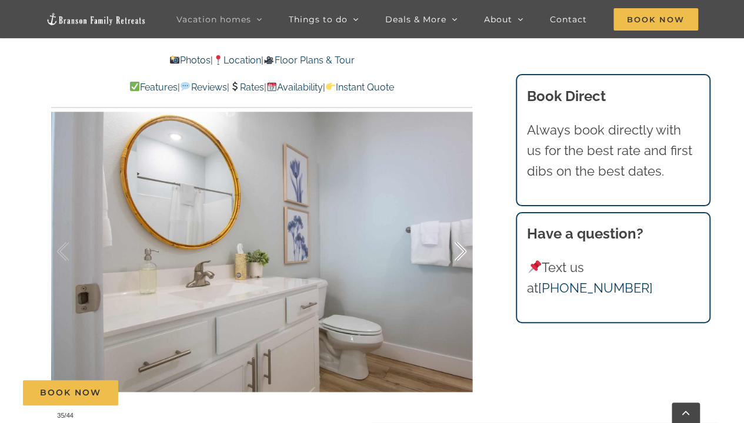
click at [461, 250] on div at bounding box center [448, 251] width 36 height 73
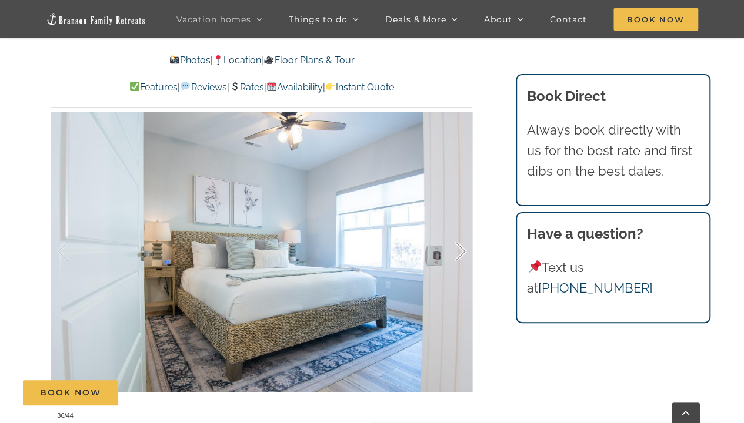
click at [460, 249] on div at bounding box center [448, 251] width 36 height 73
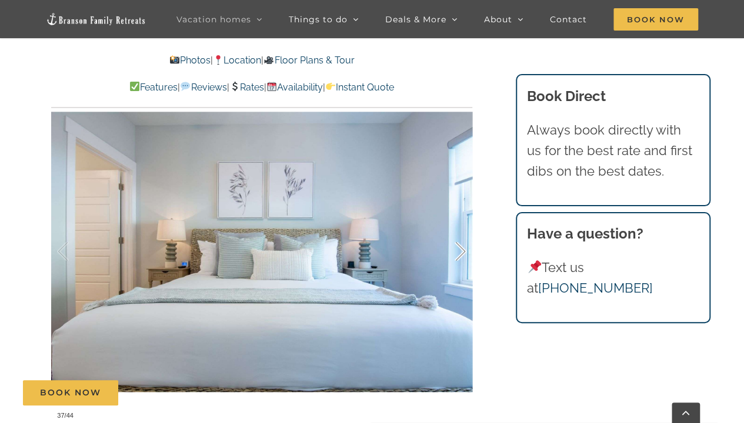
click at [460, 249] on div at bounding box center [448, 251] width 36 height 73
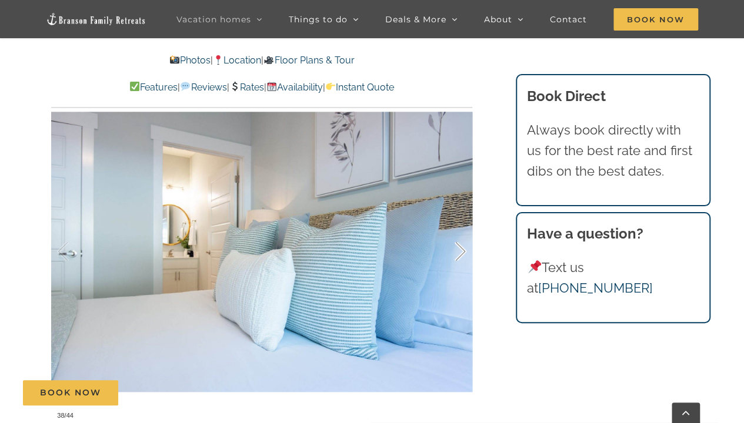
click at [460, 249] on div at bounding box center [448, 251] width 36 height 73
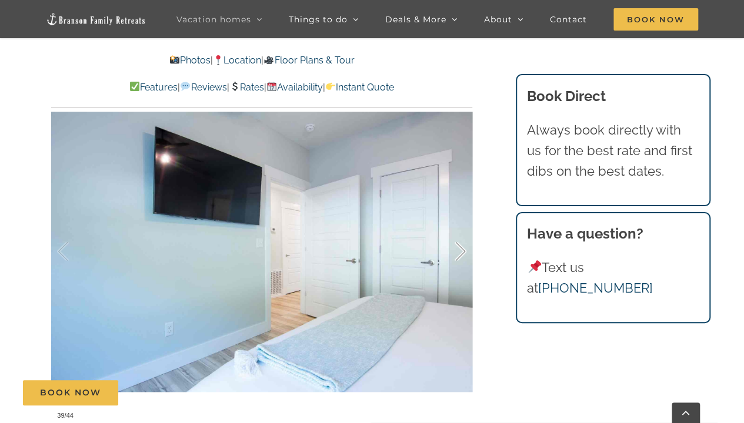
click at [460, 249] on div at bounding box center [448, 251] width 36 height 73
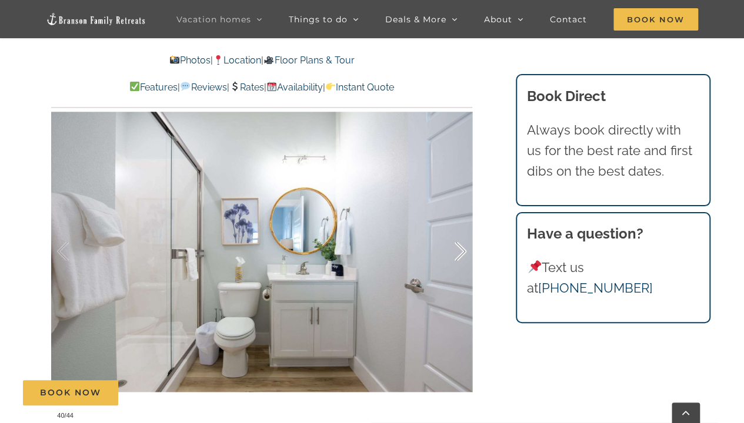
click at [460, 249] on div at bounding box center [448, 251] width 36 height 73
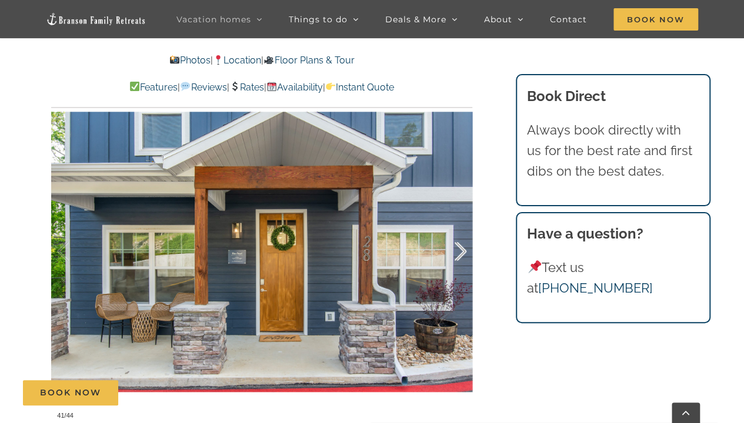
click at [459, 254] on div at bounding box center [448, 251] width 36 height 73
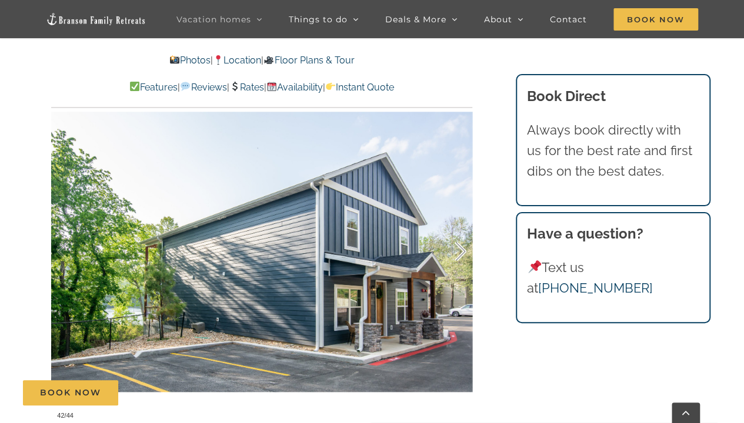
click at [459, 254] on div at bounding box center [448, 251] width 36 height 73
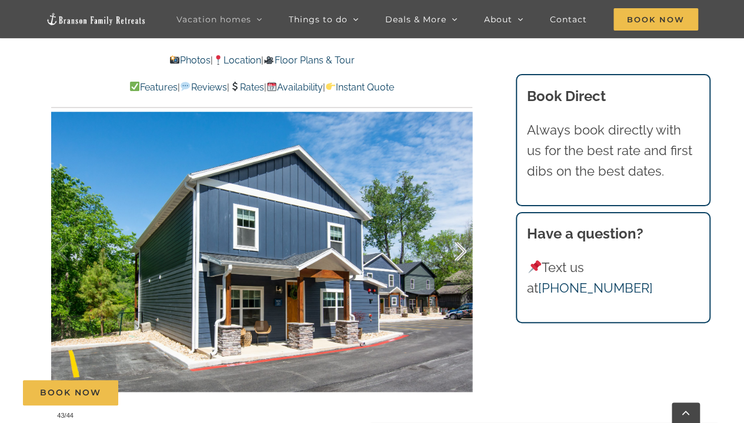
click at [459, 254] on div at bounding box center [448, 251] width 36 height 73
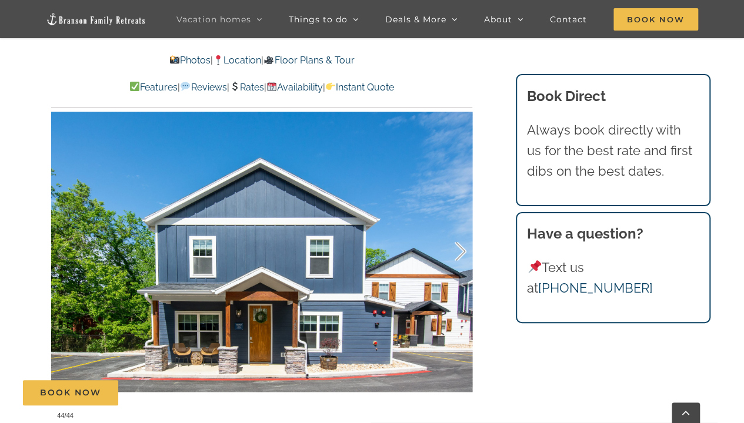
click at [459, 254] on div at bounding box center [448, 251] width 36 height 73
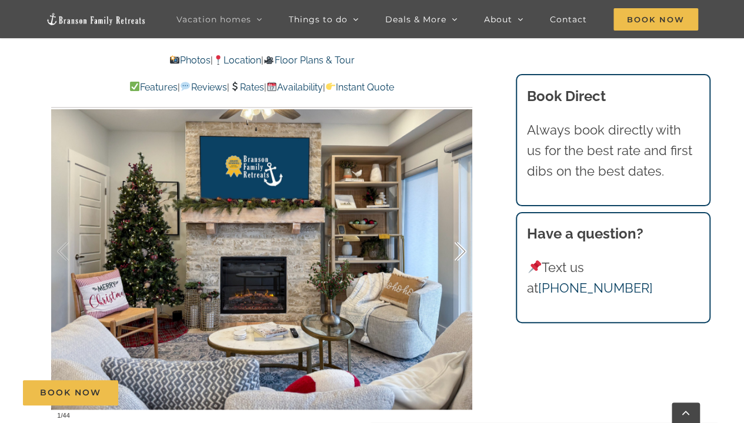
click at [459, 254] on div at bounding box center [448, 251] width 36 height 73
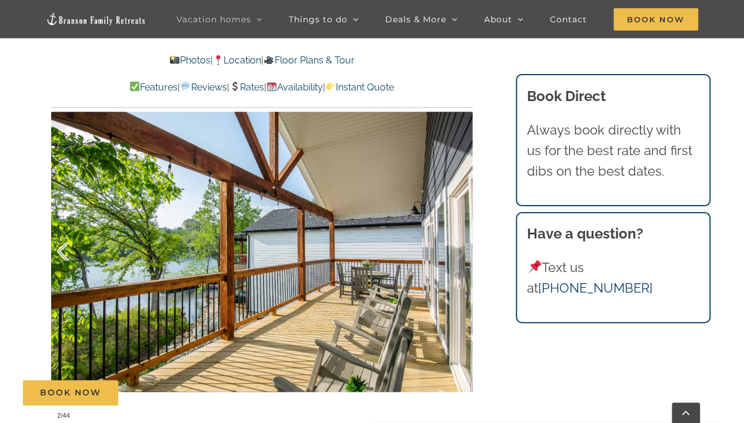
click at [66, 252] on div at bounding box center [75, 251] width 36 height 73
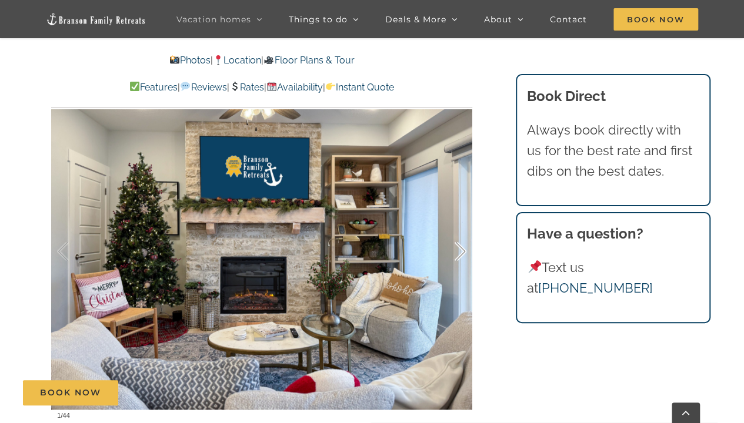
click at [459, 250] on div at bounding box center [448, 251] width 36 height 73
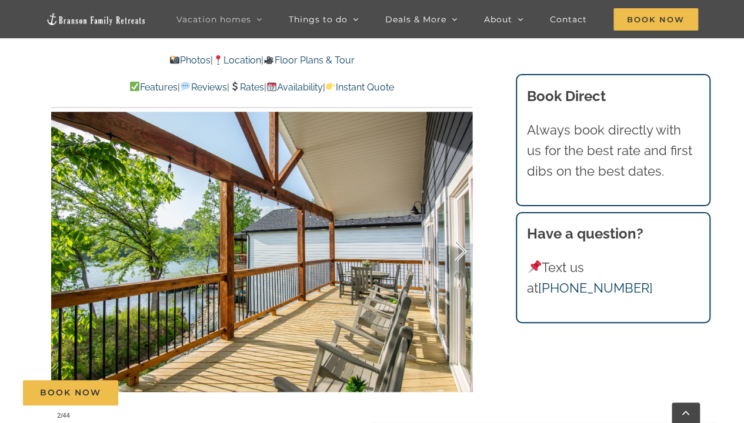
click at [459, 250] on div at bounding box center [448, 251] width 36 height 73
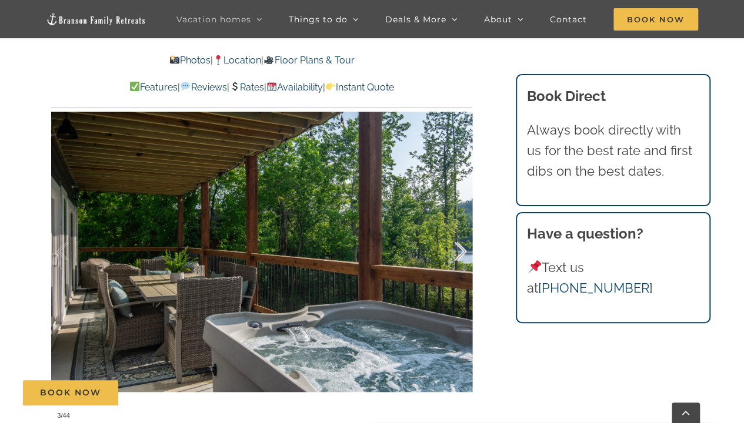
click at [458, 250] on div at bounding box center [448, 251] width 36 height 73
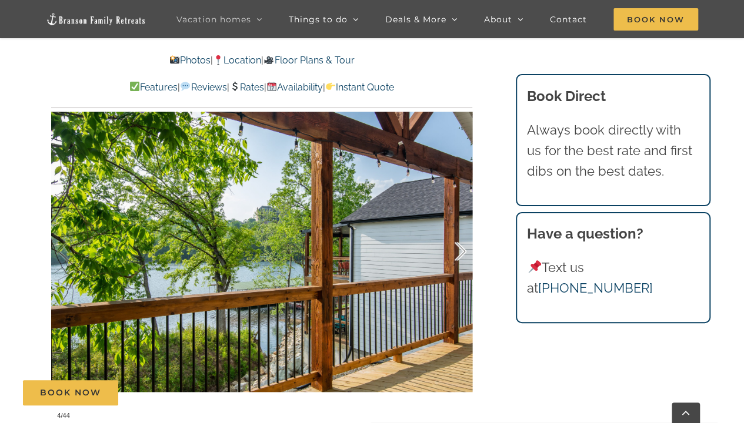
click at [458, 250] on div at bounding box center [448, 251] width 36 height 73
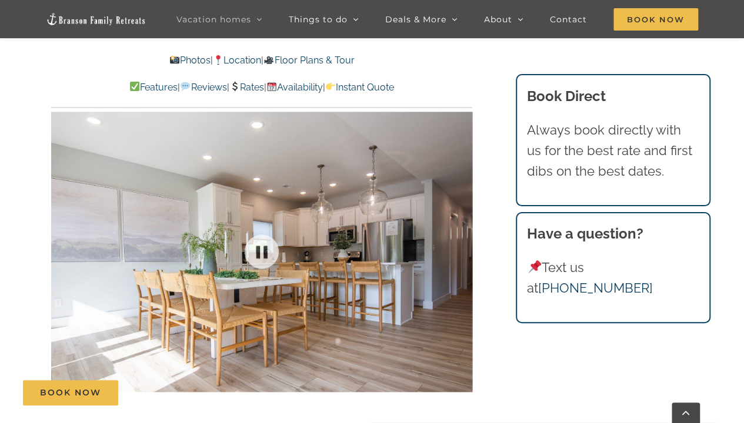
click at [460, 249] on div at bounding box center [261, 252] width 421 height 346
click at [460, 249] on div at bounding box center [448, 251] width 36 height 73
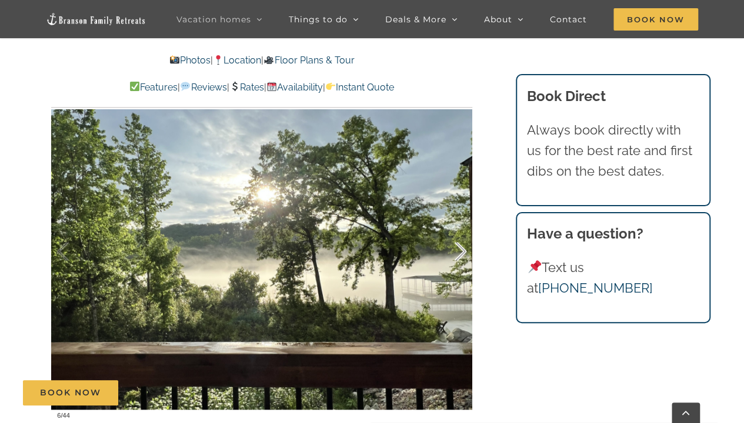
click at [460, 249] on div at bounding box center [448, 251] width 36 height 73
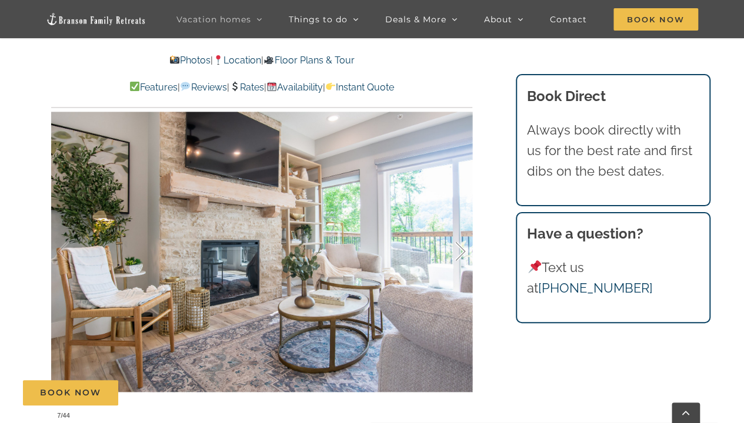
click at [457, 253] on div at bounding box center [448, 251] width 36 height 73
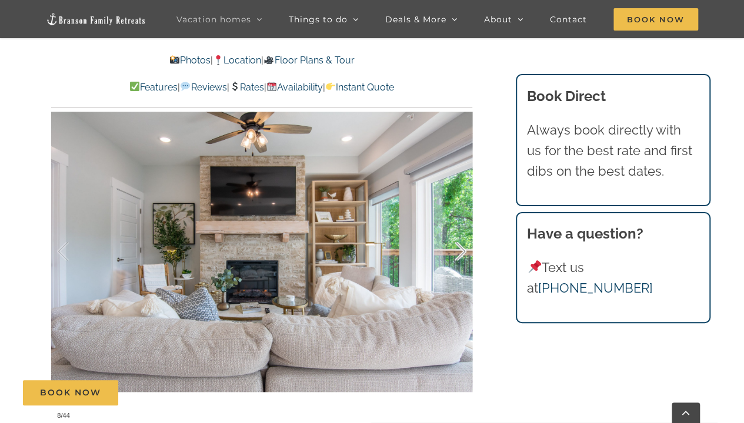
click at [457, 253] on div at bounding box center [448, 251] width 36 height 73
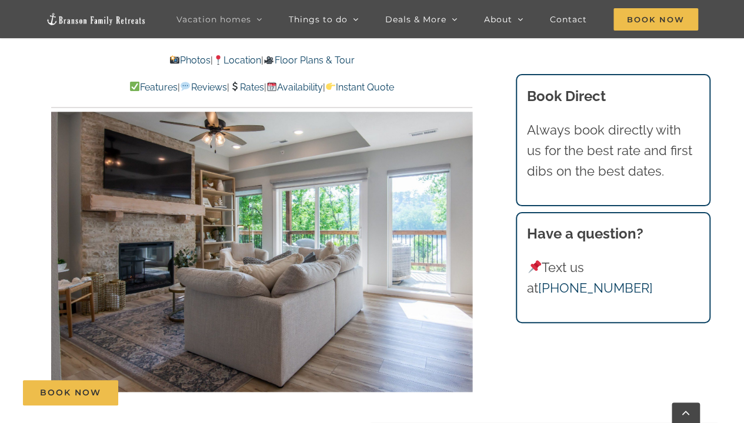
click at [457, 253] on div "9 / 44" at bounding box center [261, 252] width 421 height 346
click at [461, 253] on div at bounding box center [448, 251] width 36 height 73
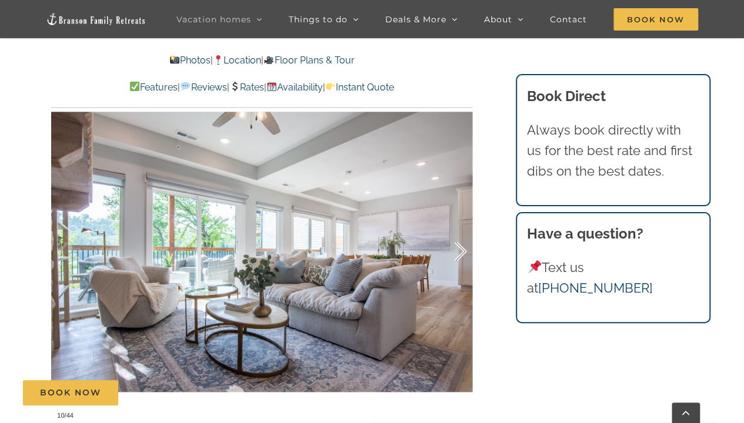
click at [461, 253] on div at bounding box center [448, 251] width 36 height 73
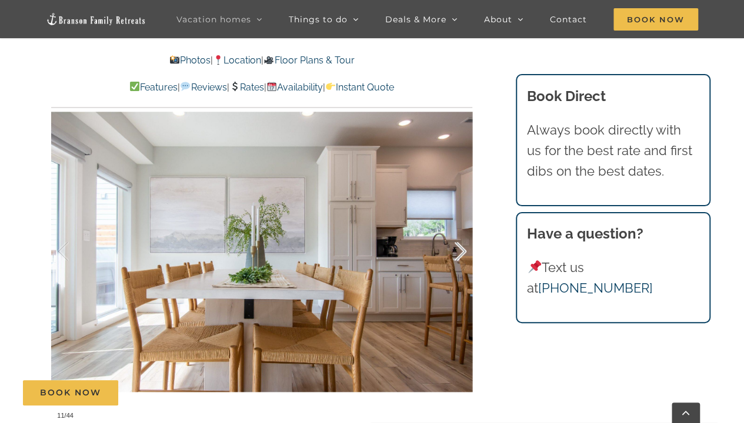
click at [461, 253] on div at bounding box center [448, 251] width 36 height 73
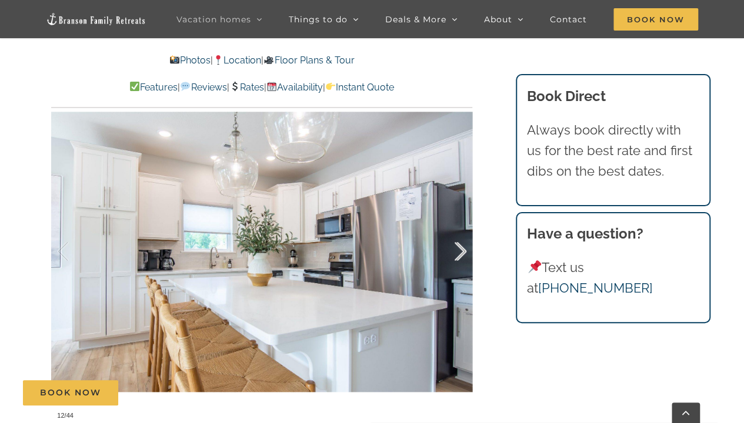
click at [460, 253] on div at bounding box center [448, 251] width 36 height 73
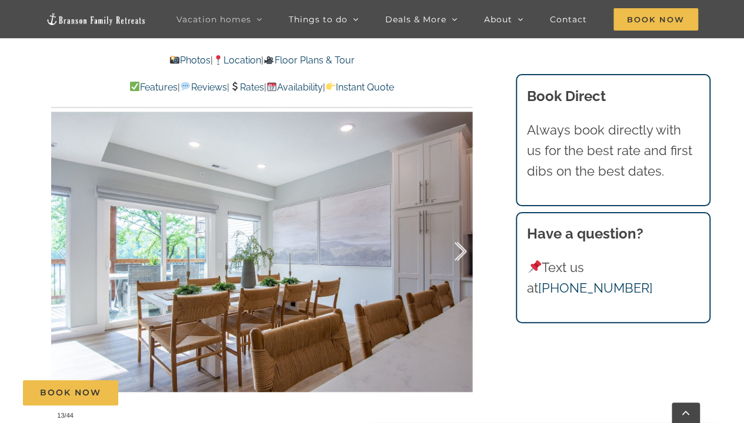
click at [464, 250] on div at bounding box center [448, 251] width 36 height 73
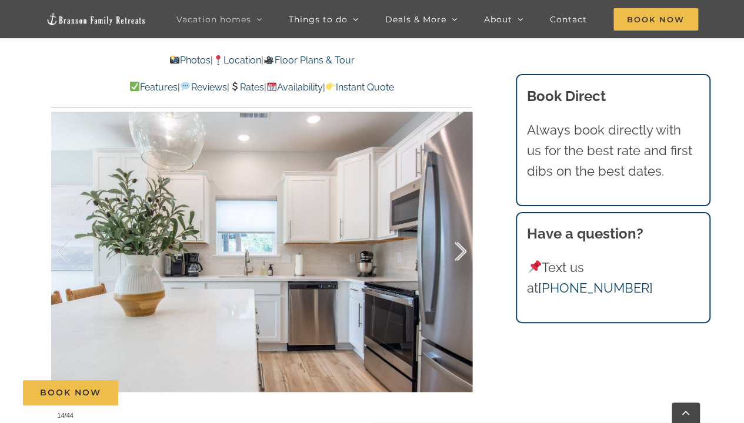
click at [461, 248] on div at bounding box center [448, 251] width 36 height 73
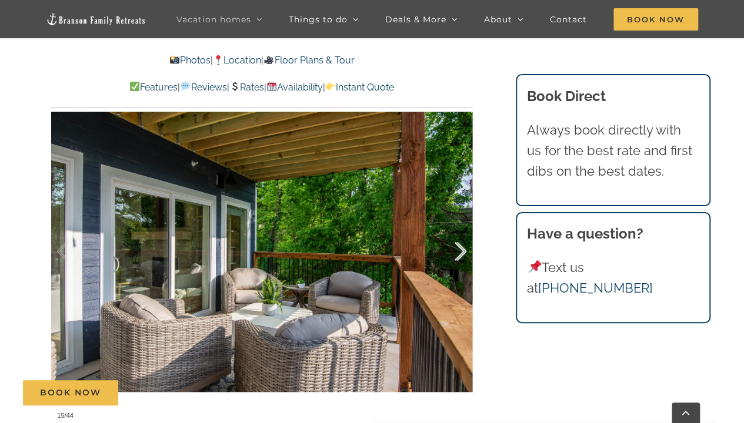
click at [461, 248] on div at bounding box center [448, 251] width 36 height 73
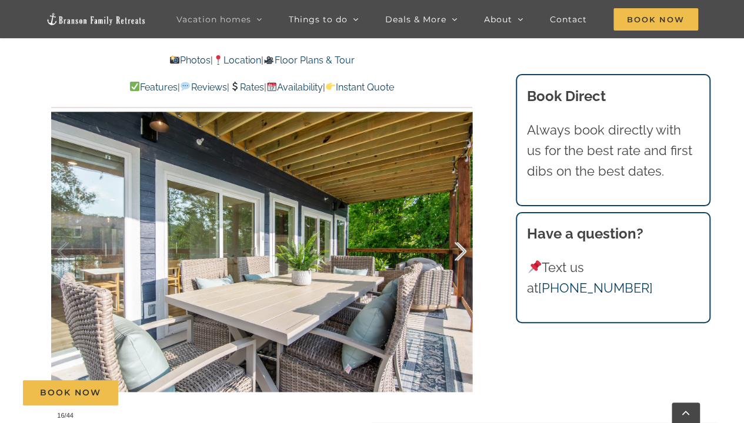
click at [461, 248] on div at bounding box center [448, 251] width 36 height 73
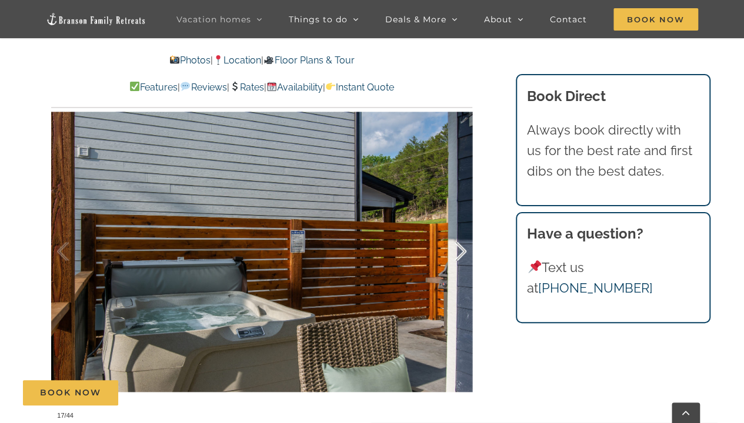
click at [461, 248] on div at bounding box center [448, 251] width 36 height 73
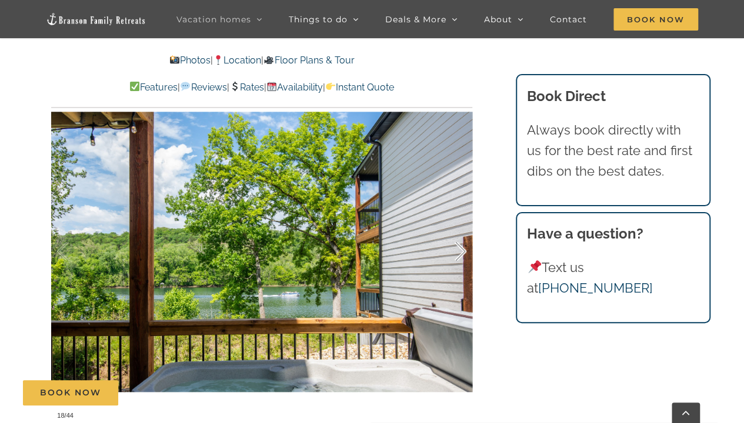
click at [461, 248] on div at bounding box center [448, 251] width 36 height 73
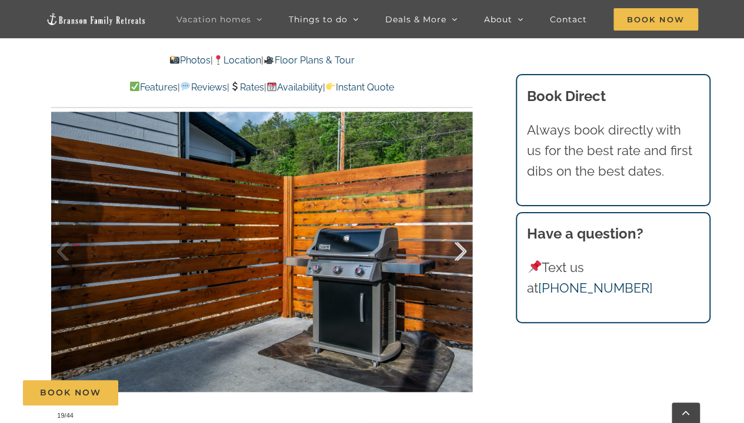
click at [461, 248] on div at bounding box center [448, 251] width 36 height 73
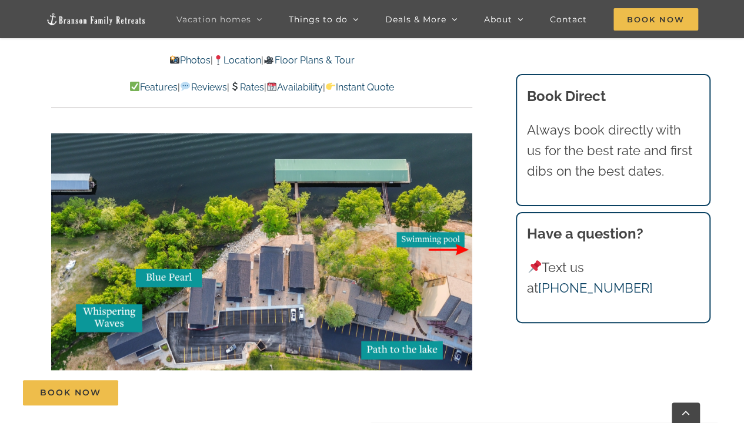
scroll to position [2304, 0]
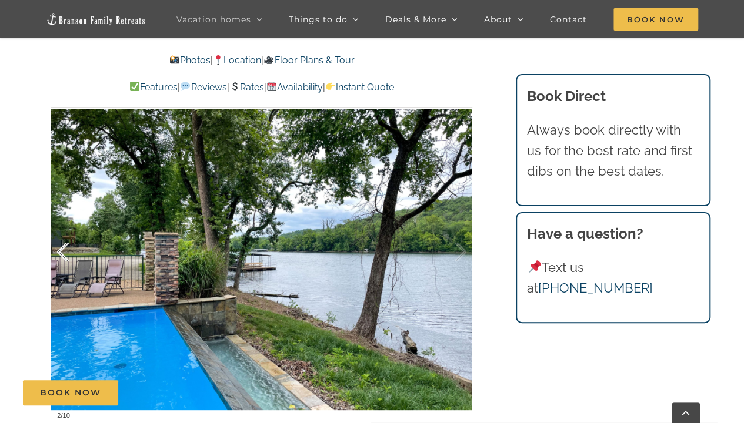
click at [60, 216] on div at bounding box center [75, 252] width 36 height 73
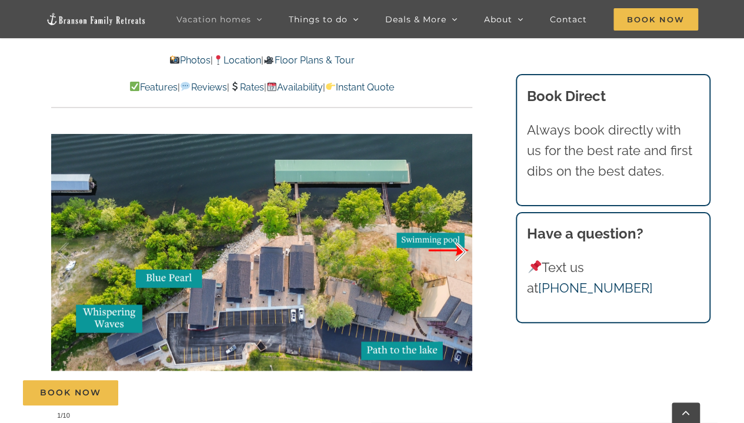
click at [457, 216] on div at bounding box center [448, 252] width 36 height 73
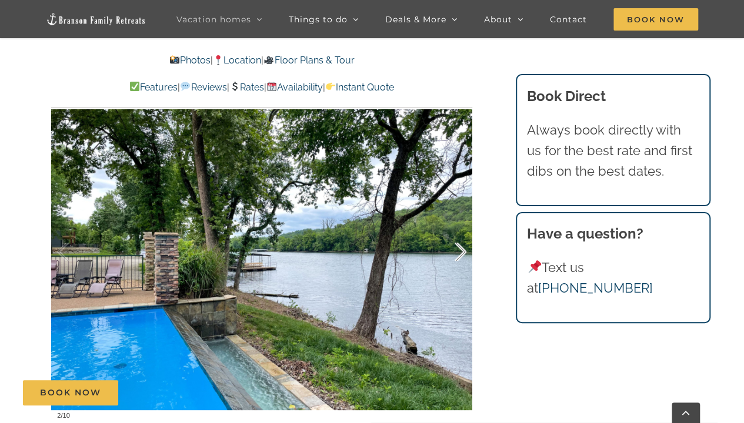
click at [457, 216] on div at bounding box center [448, 252] width 36 height 73
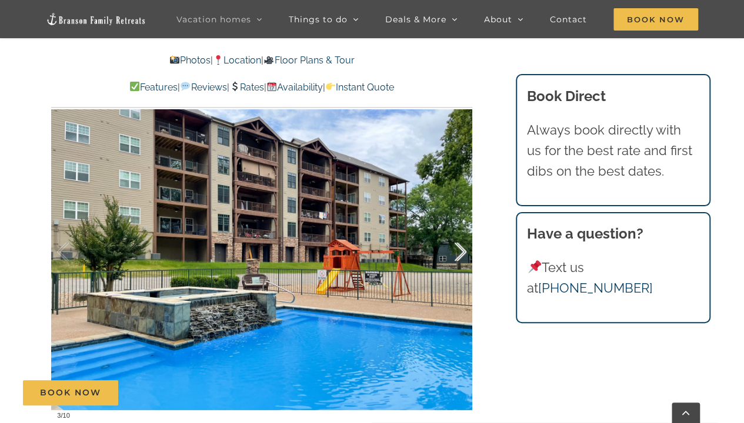
click at [457, 216] on div at bounding box center [448, 252] width 36 height 73
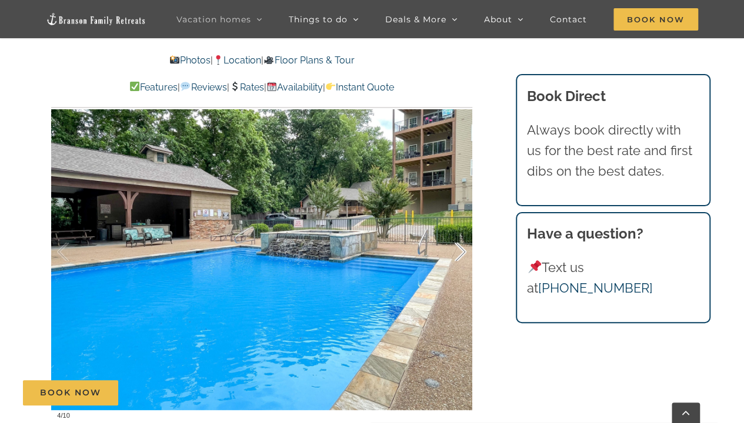
click at [457, 216] on div at bounding box center [448, 252] width 36 height 73
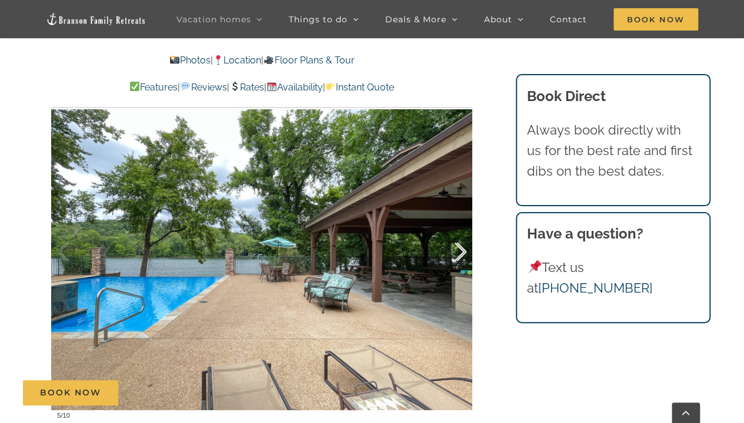
click at [457, 216] on div at bounding box center [448, 252] width 36 height 73
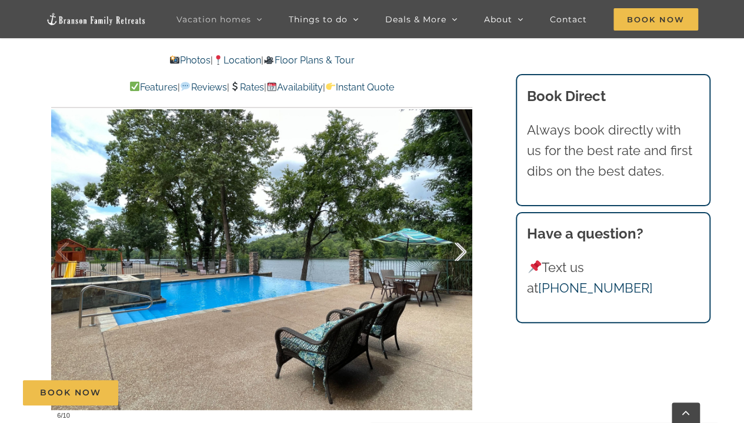
click at [457, 216] on div at bounding box center [448, 252] width 36 height 73
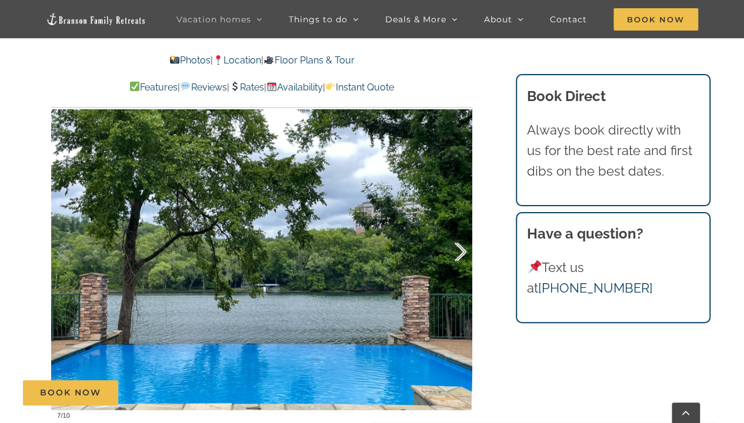
click at [458, 216] on div at bounding box center [448, 252] width 36 height 73
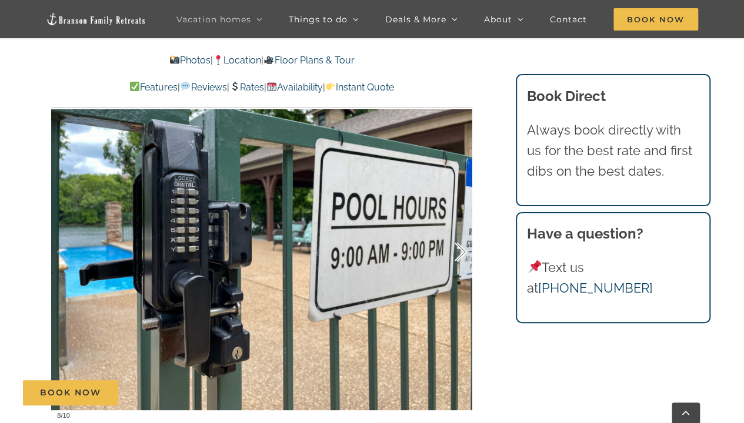
click at [458, 216] on div at bounding box center [448, 252] width 36 height 73
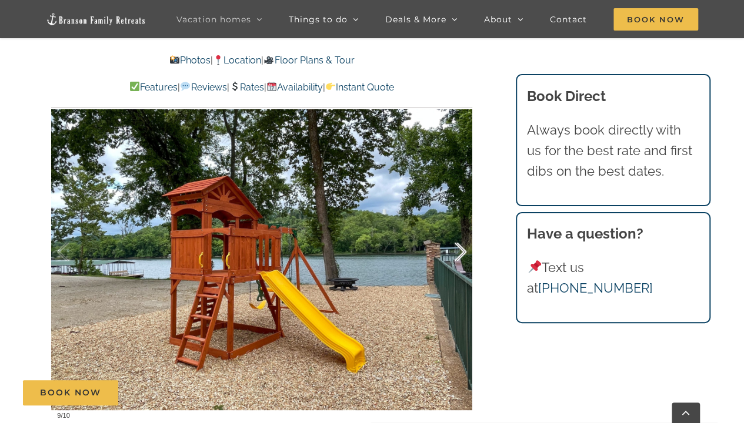
click at [458, 216] on div at bounding box center [448, 252] width 36 height 73
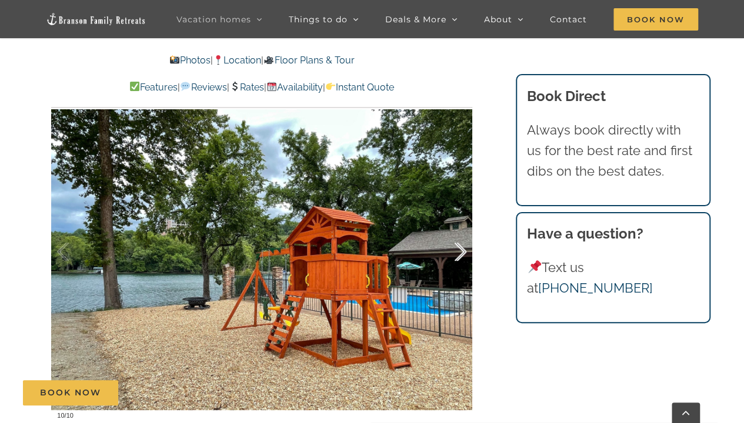
click at [458, 216] on div at bounding box center [448, 252] width 36 height 73
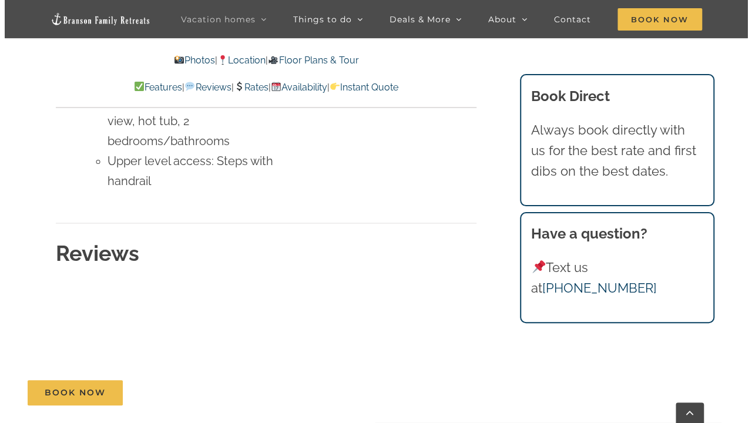
scroll to position [5262, 0]
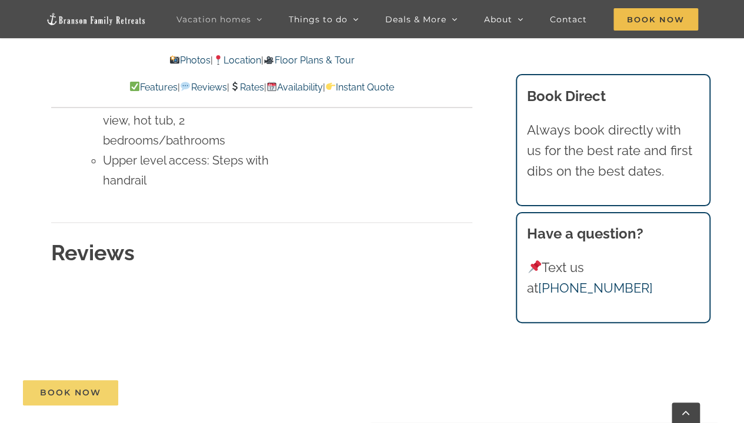
click at [73, 395] on span "Book Now" at bounding box center [70, 393] width 61 height 10
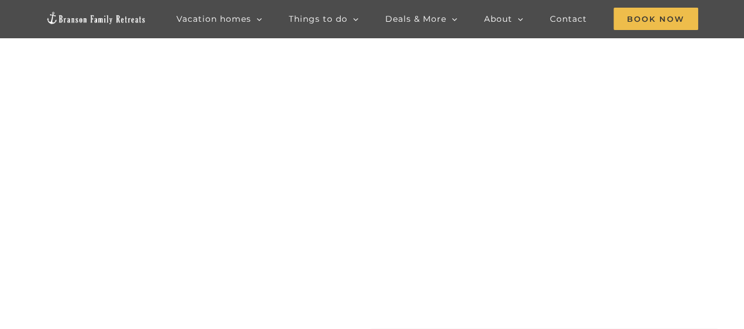
scroll to position [72, 0]
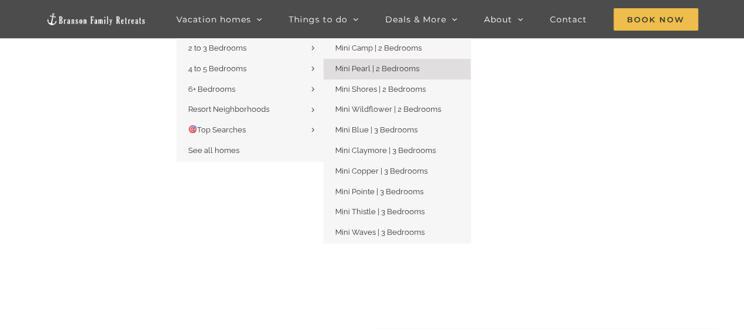
click at [369, 69] on span "Mini Pearl | 2 Bedrooms" at bounding box center [377, 68] width 84 height 9
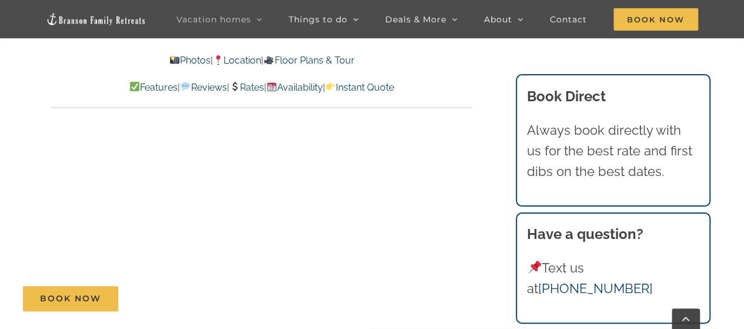
scroll to position [6049, 0]
